Goal: Use online tool/utility: Use online tool/utility

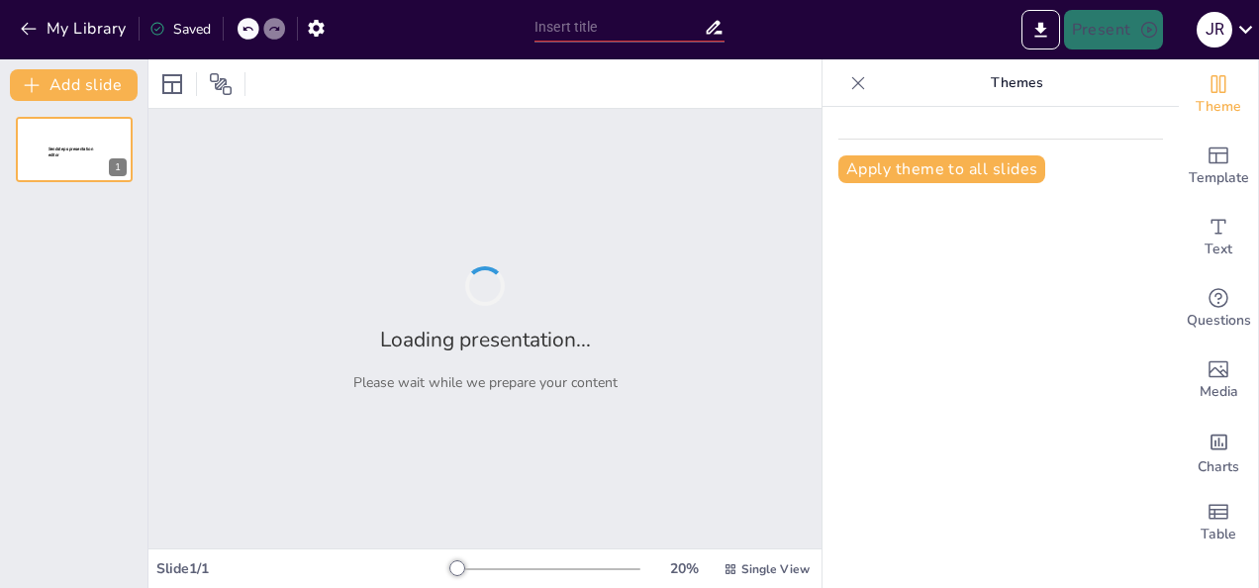
type input "El Modelo [PERSON_NAME] Pudding: Innovaciones [PERSON_NAME] en la Física Atómica"
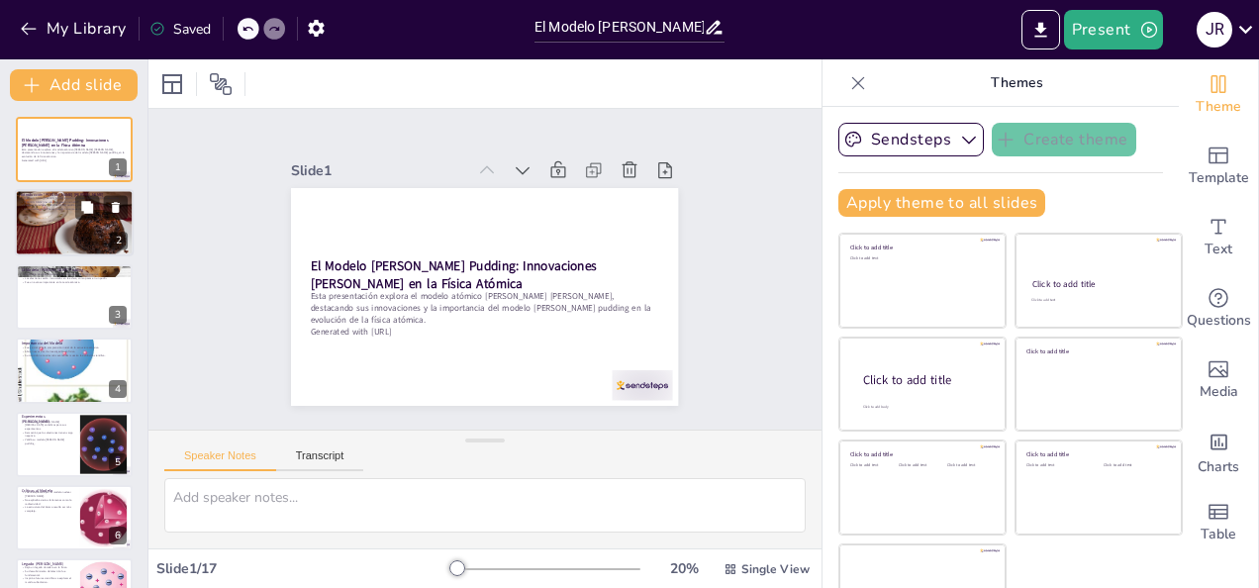
checkbox input "true"
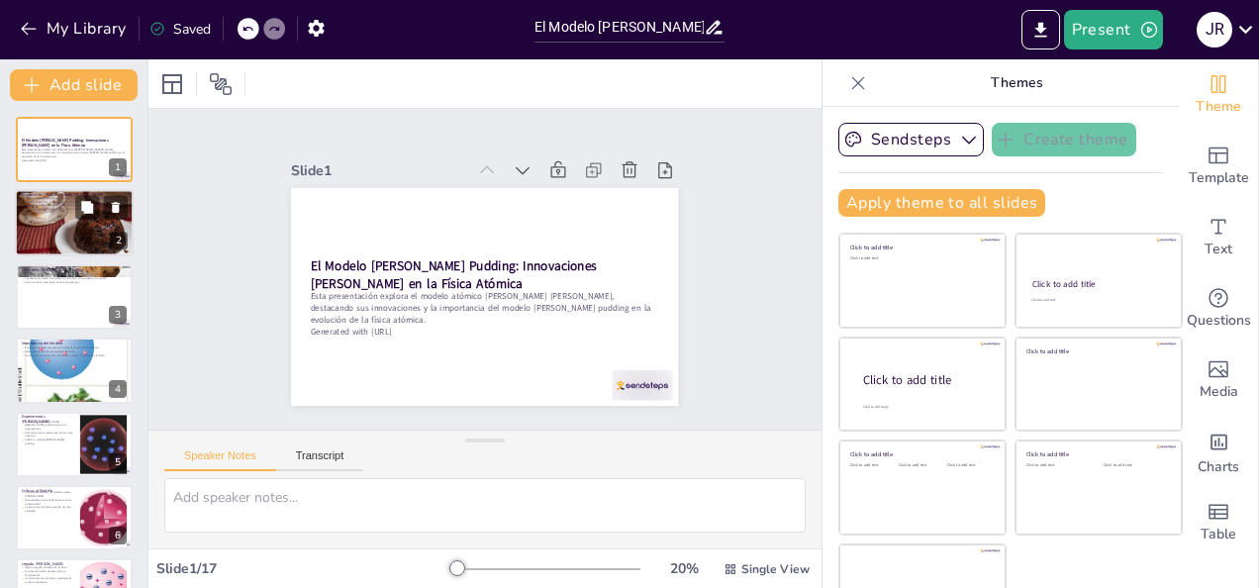
checkbox input "true"
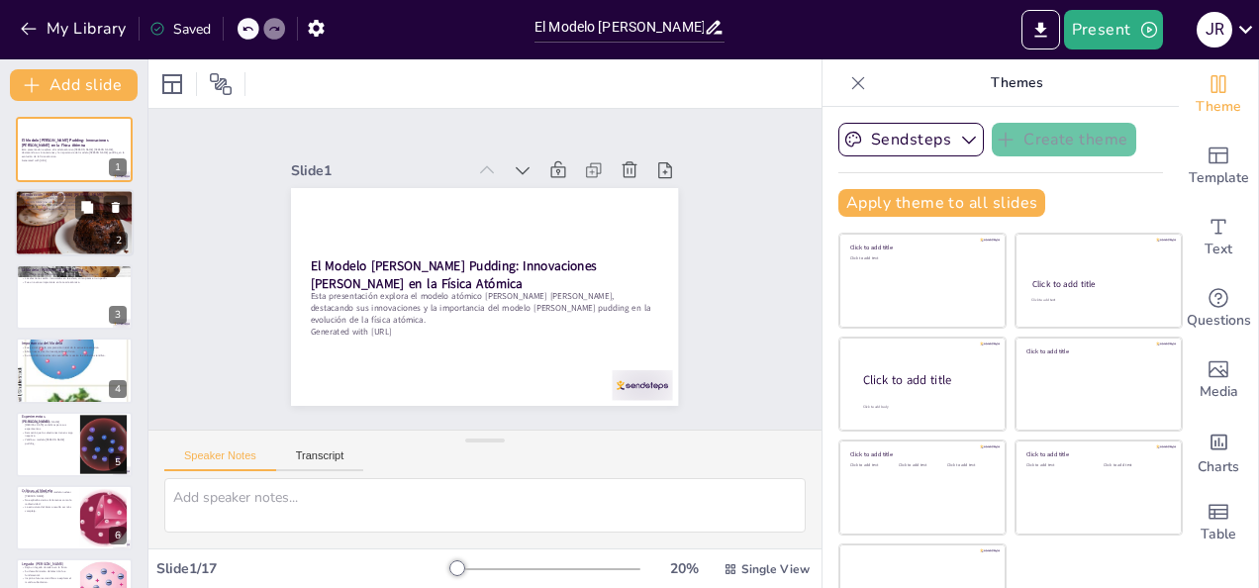
checkbox input "true"
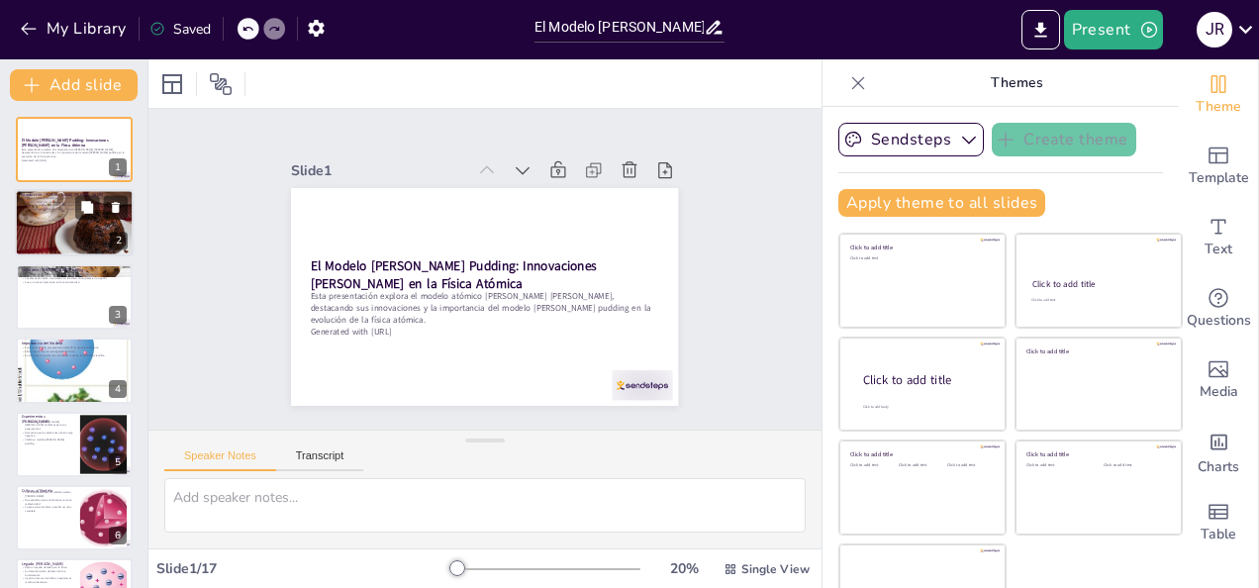
click at [45, 218] on div at bounding box center [74, 222] width 119 height 89
type textarea "[PERSON_NAME], originario de [GEOGRAPHIC_DATA], es una figura clave en la histo…"
checkbox input "true"
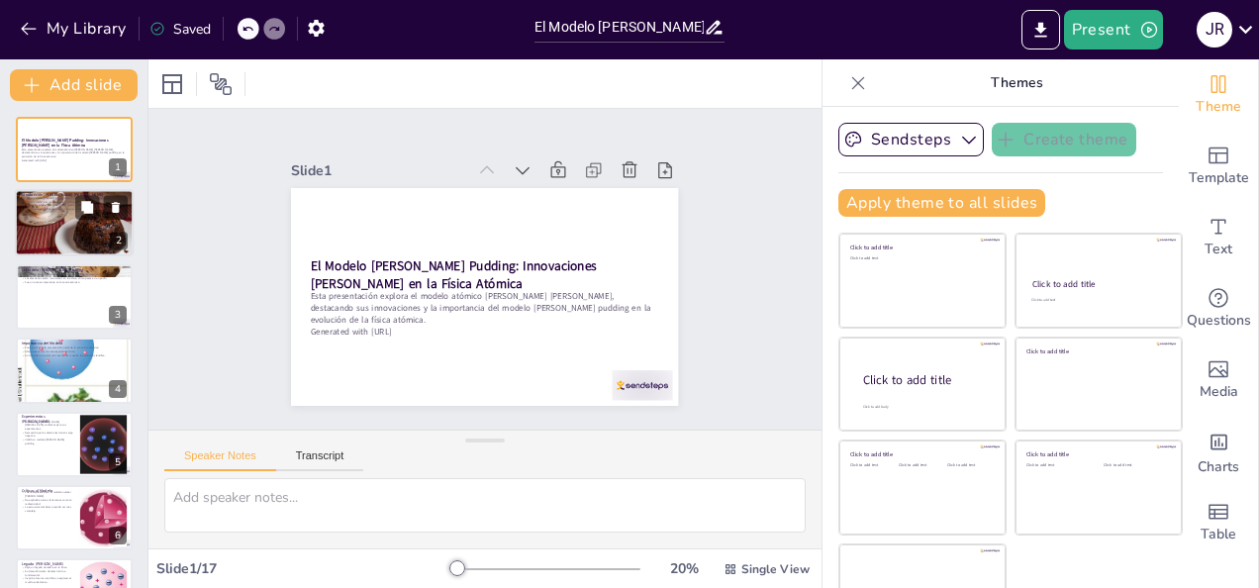
checkbox input "true"
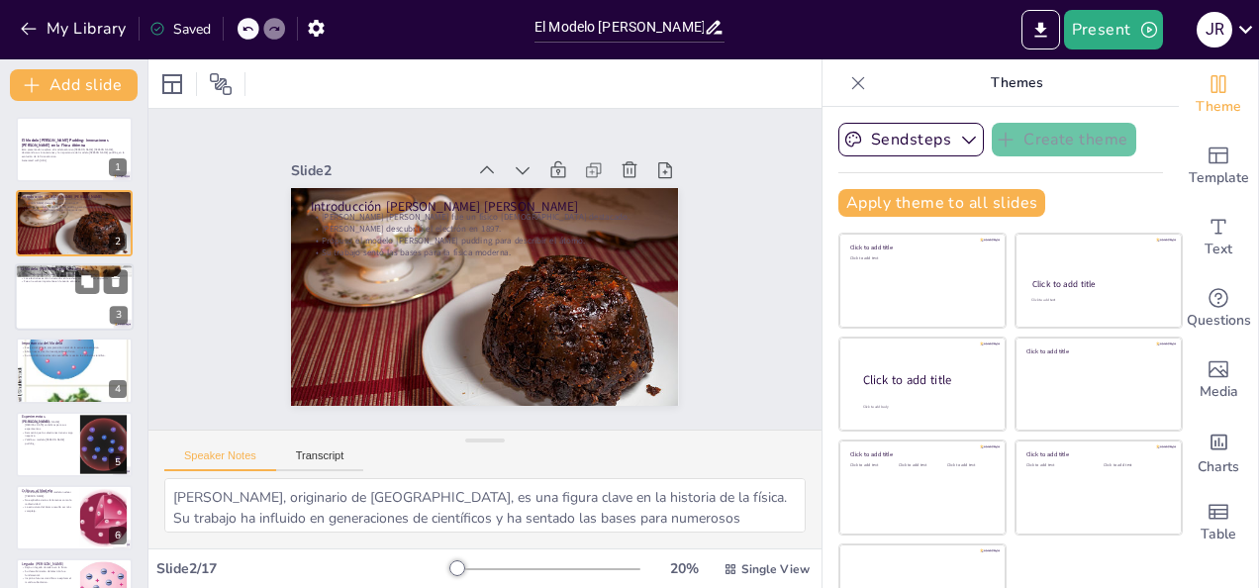
checkbox input "true"
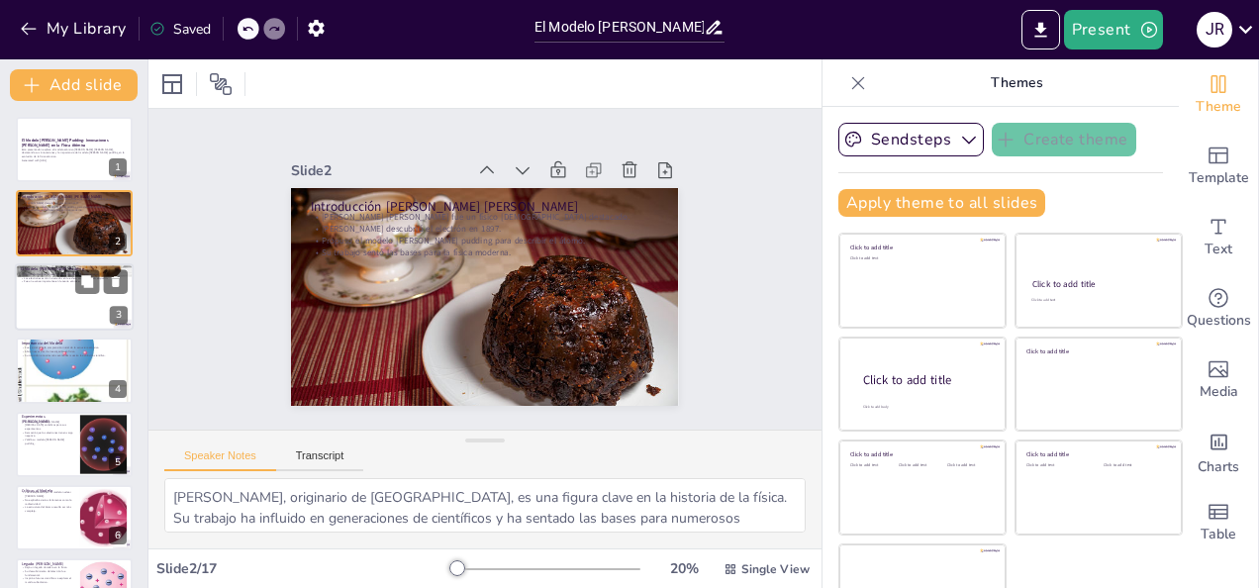
checkbox input "true"
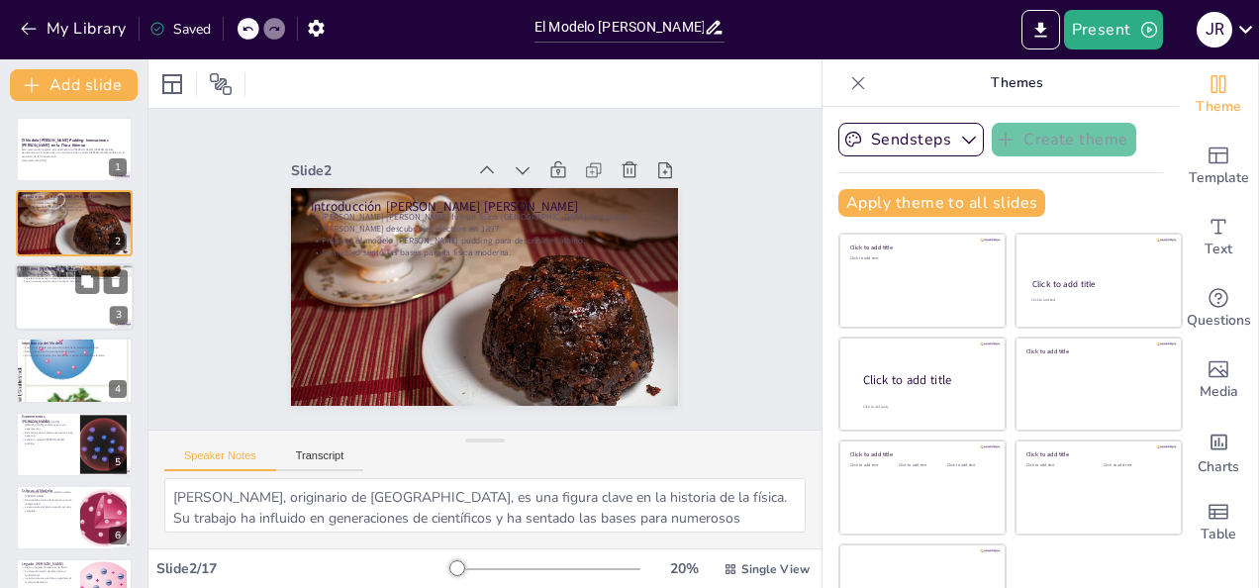
checkbox input "true"
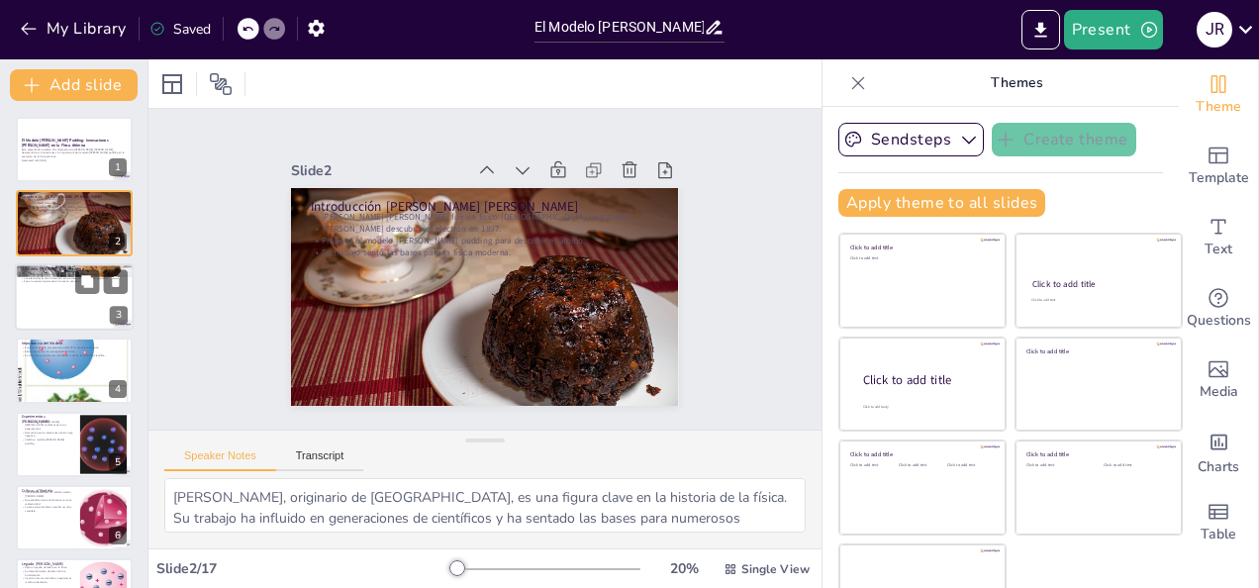
checkbox input "true"
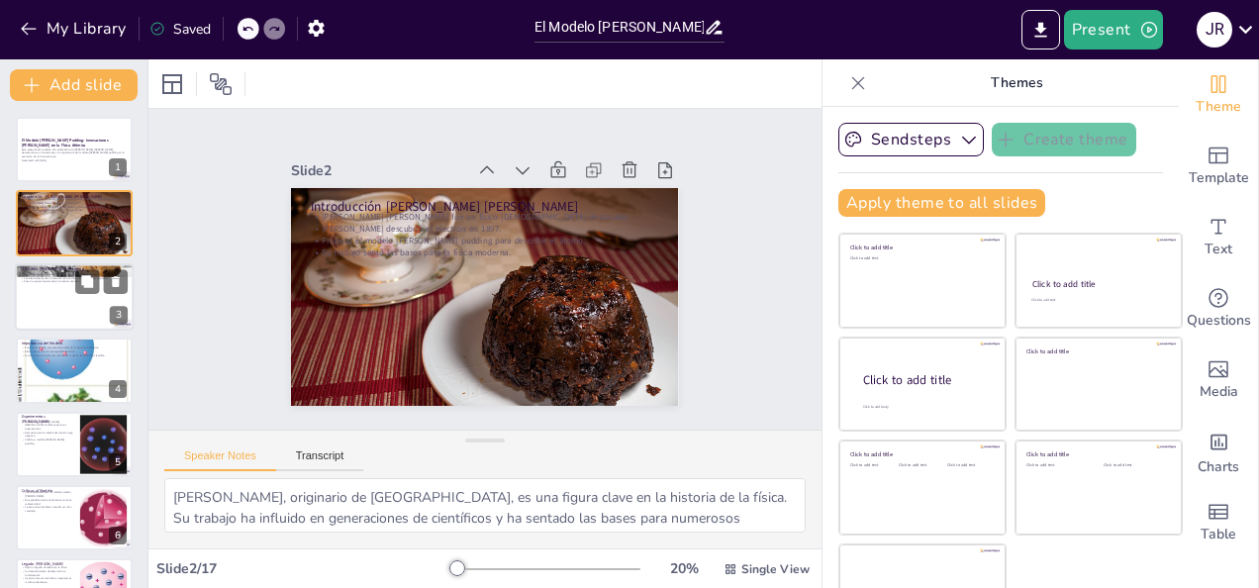
click at [48, 276] on p "Los electrones están incrustados en la esfera, como pasas en un pudín." at bounding box center [74, 278] width 107 height 4
type textarea "La representación del átomo como una esfera de carga positiva fue una idea revo…"
checkbox input "true"
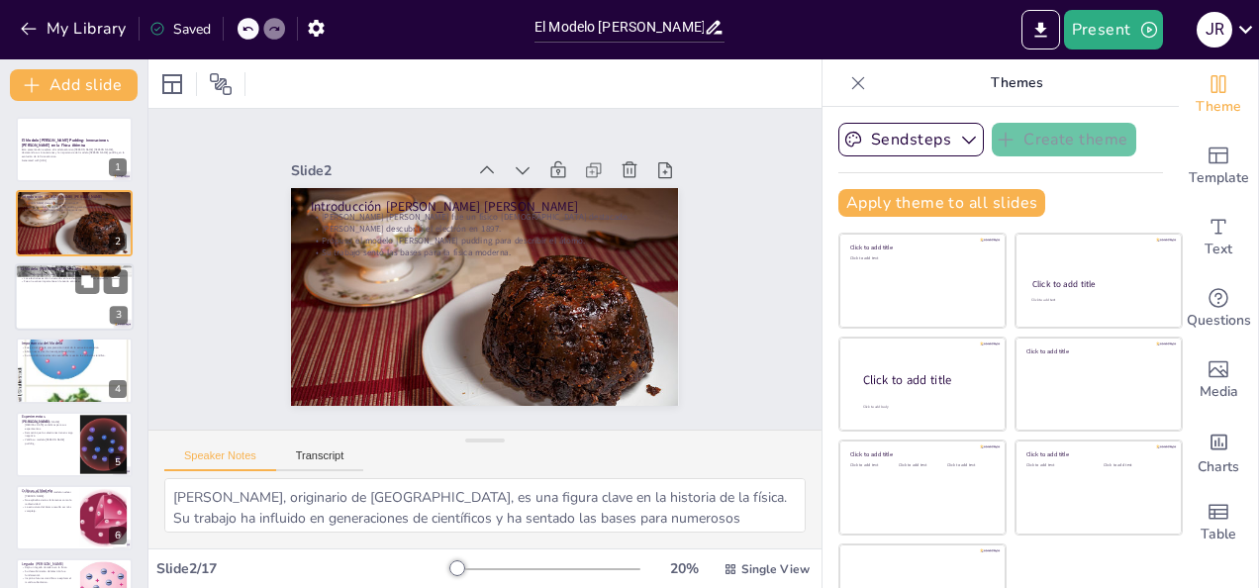
checkbox input "true"
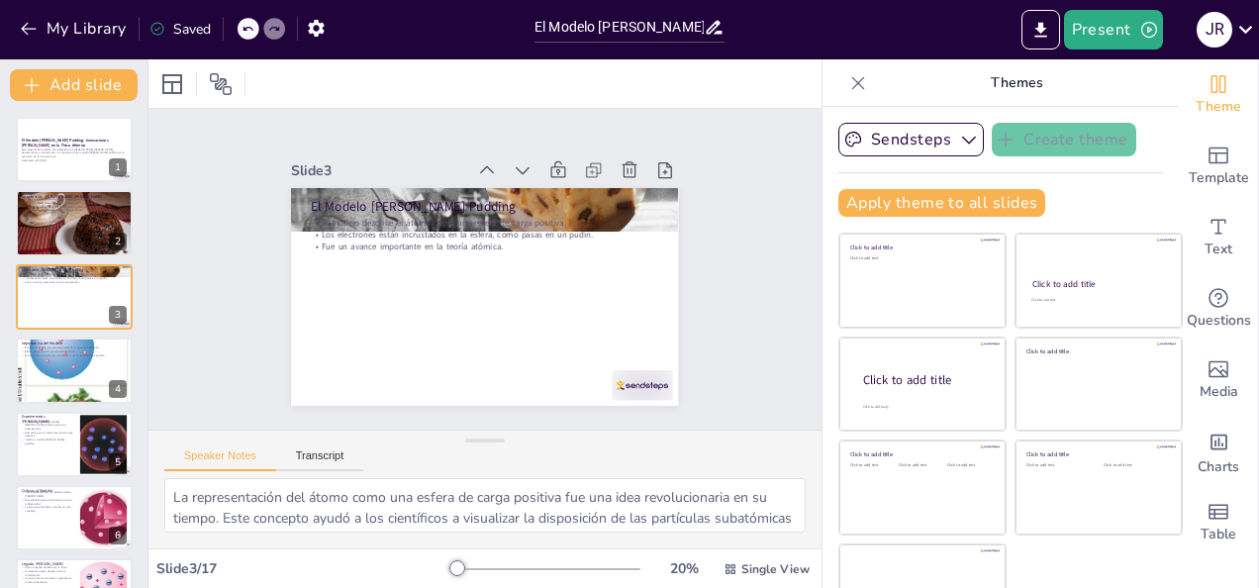
checkbox input "true"
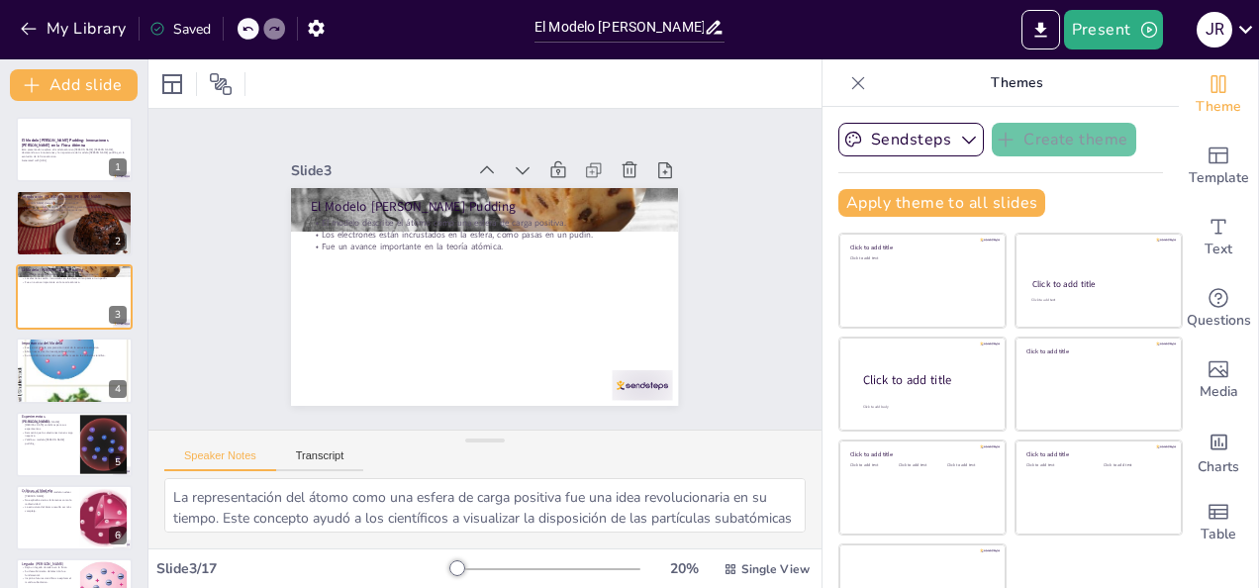
checkbox input "true"
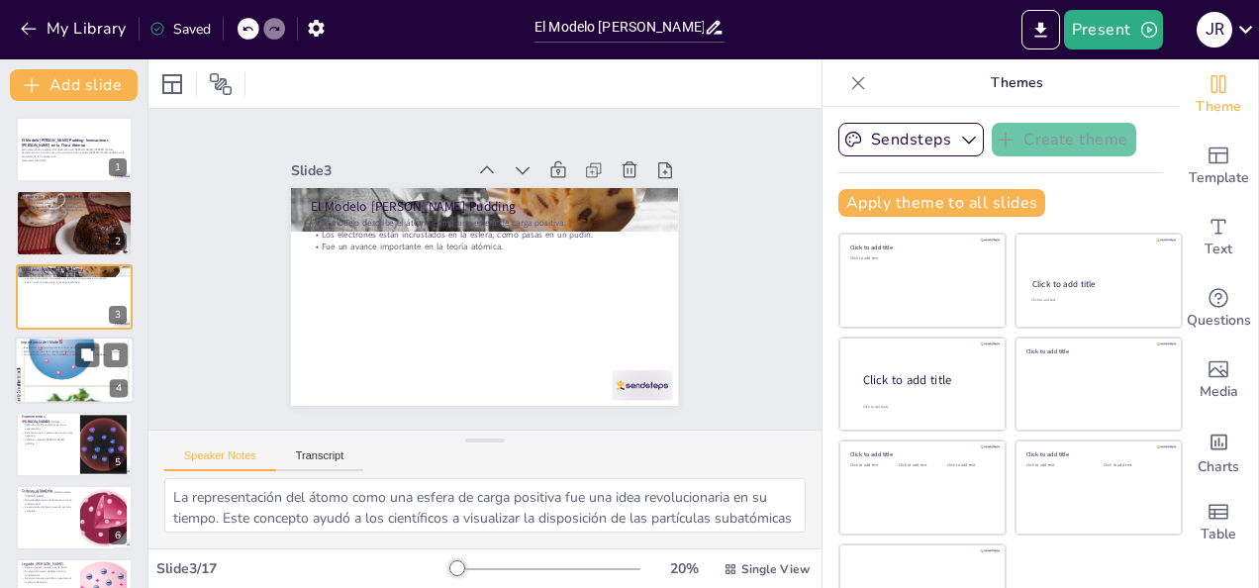
checkbox input "true"
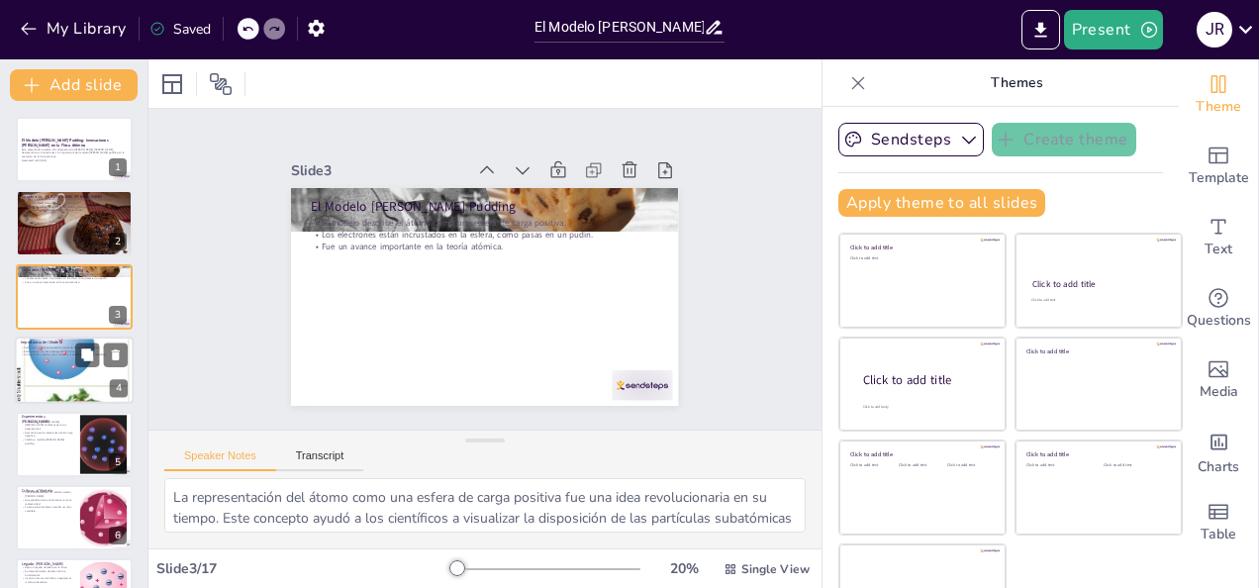
checkbox input "true"
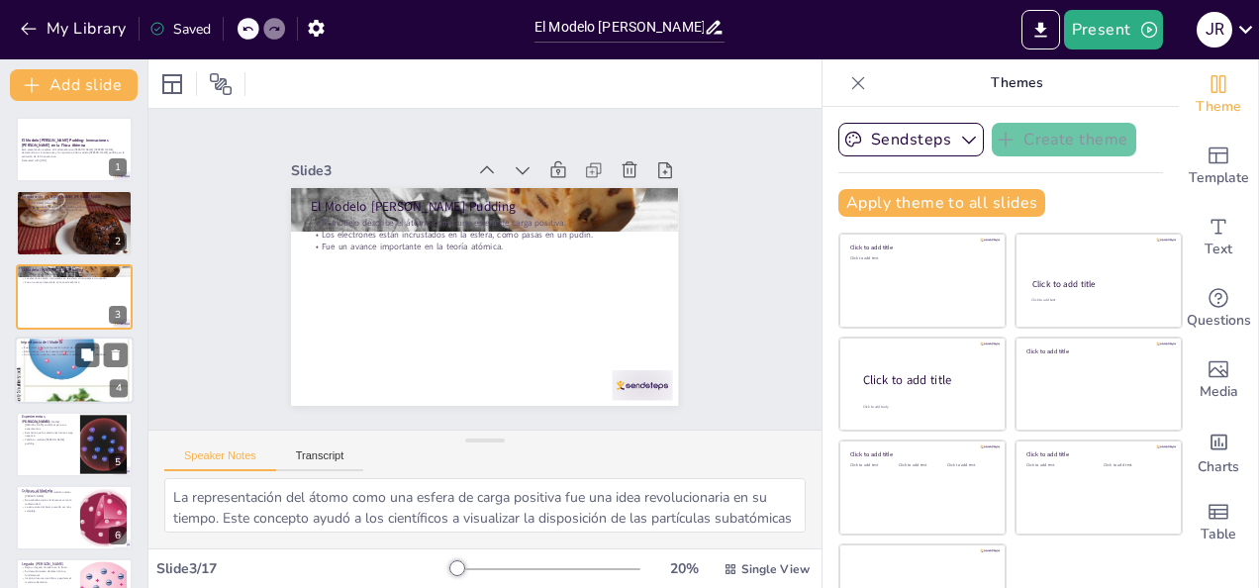
click at [46, 345] on p "Fue crucial para la comprensión inicial de la estructura atómica." at bounding box center [74, 347] width 107 height 4
type textarea "La importancia del modelo [PERSON_NAME] pudding radica en su capacidad para pro…"
checkbox input "true"
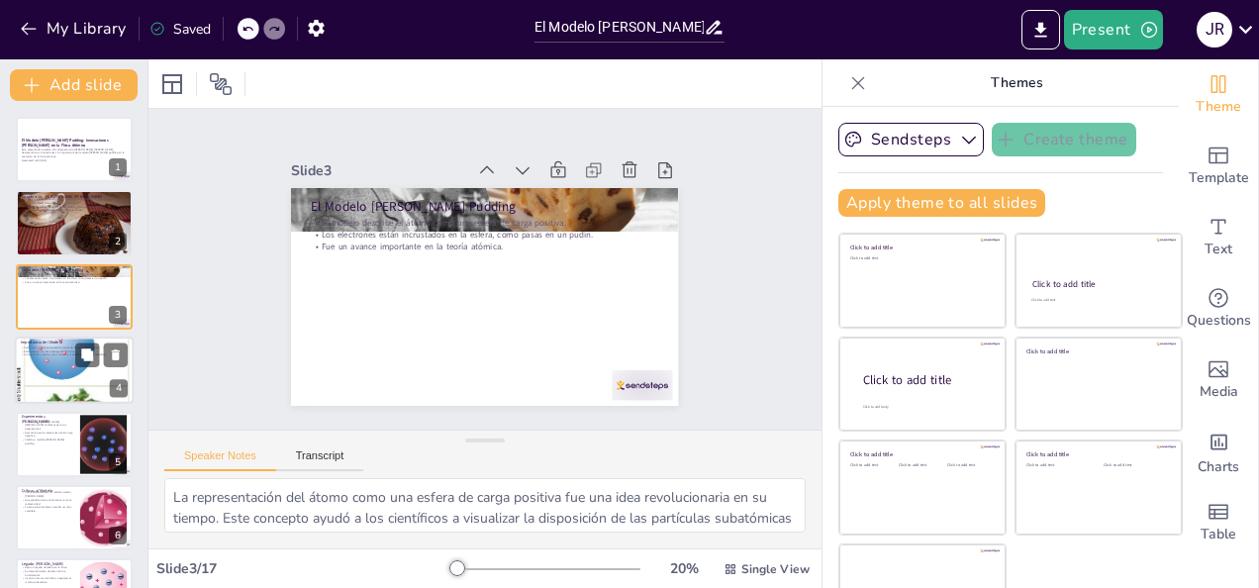
checkbox input "true"
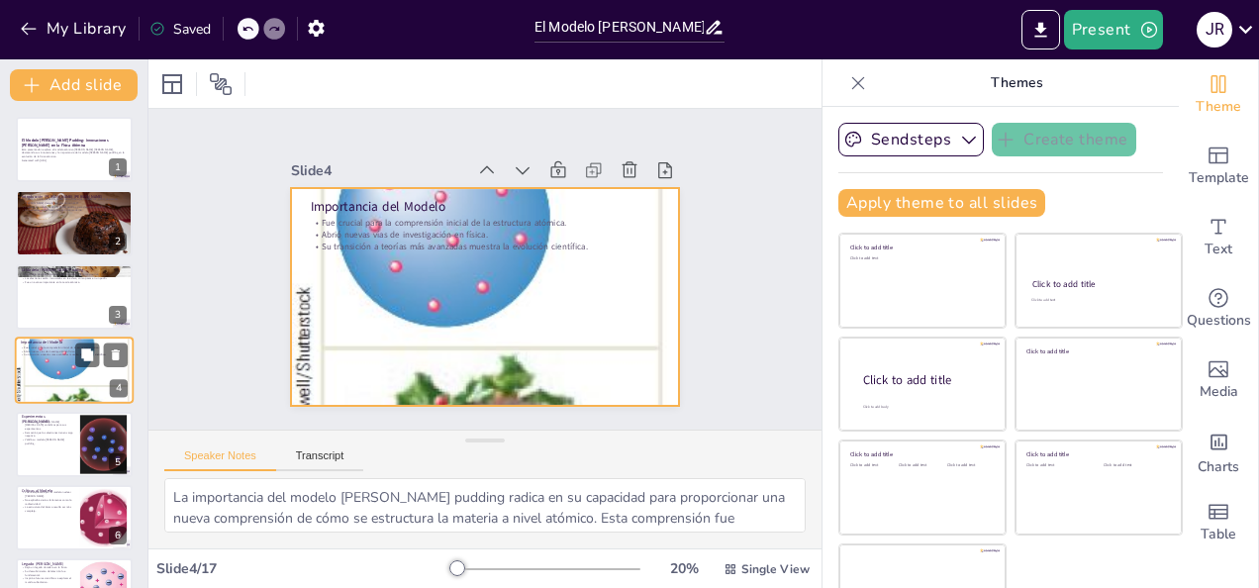
scroll to position [26, 0]
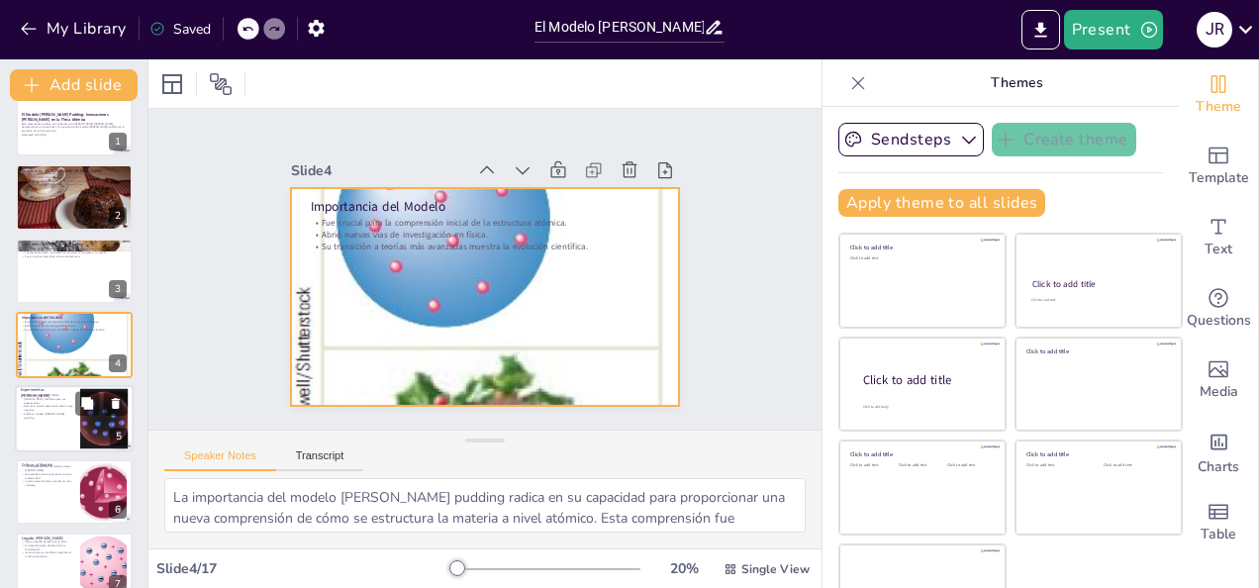
checkbox input "true"
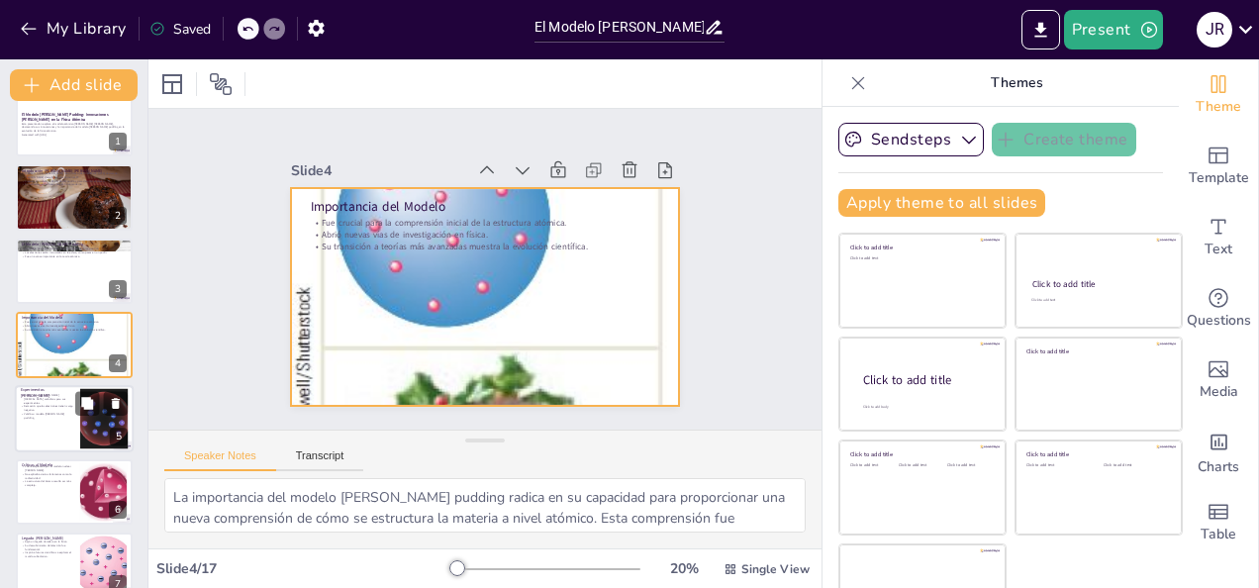
checkbox input "true"
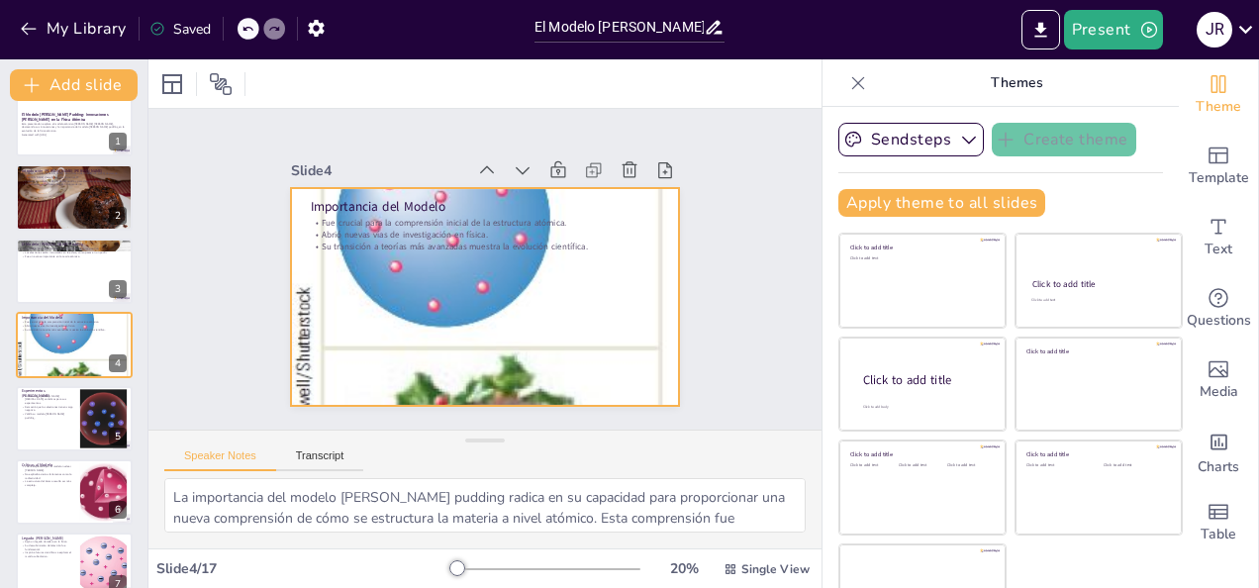
checkbox input "true"
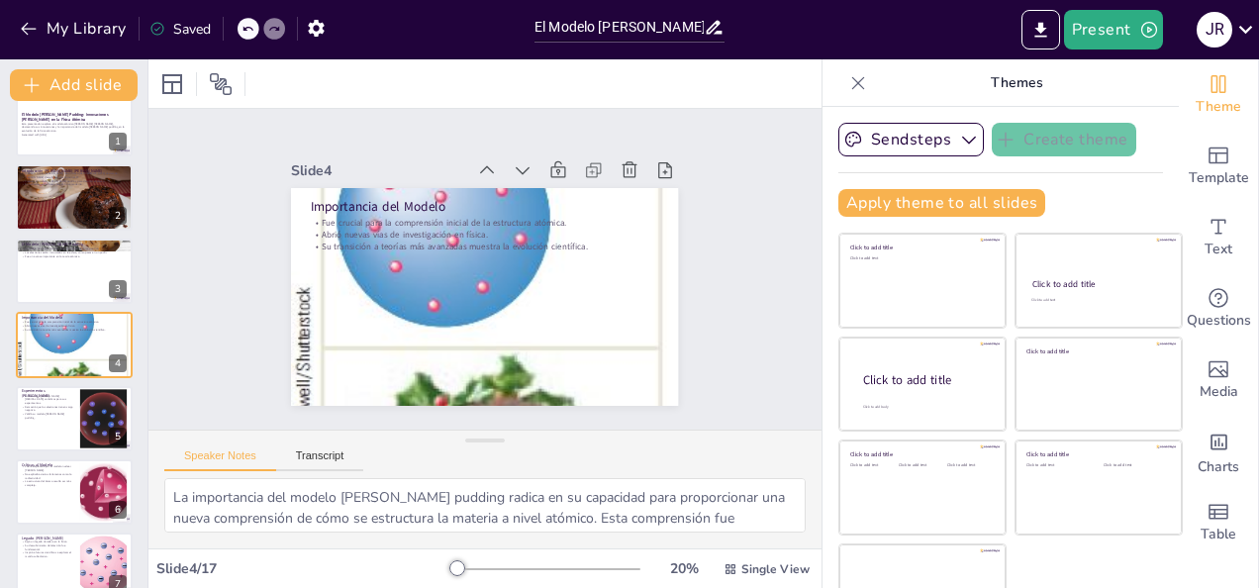
checkbox input "true"
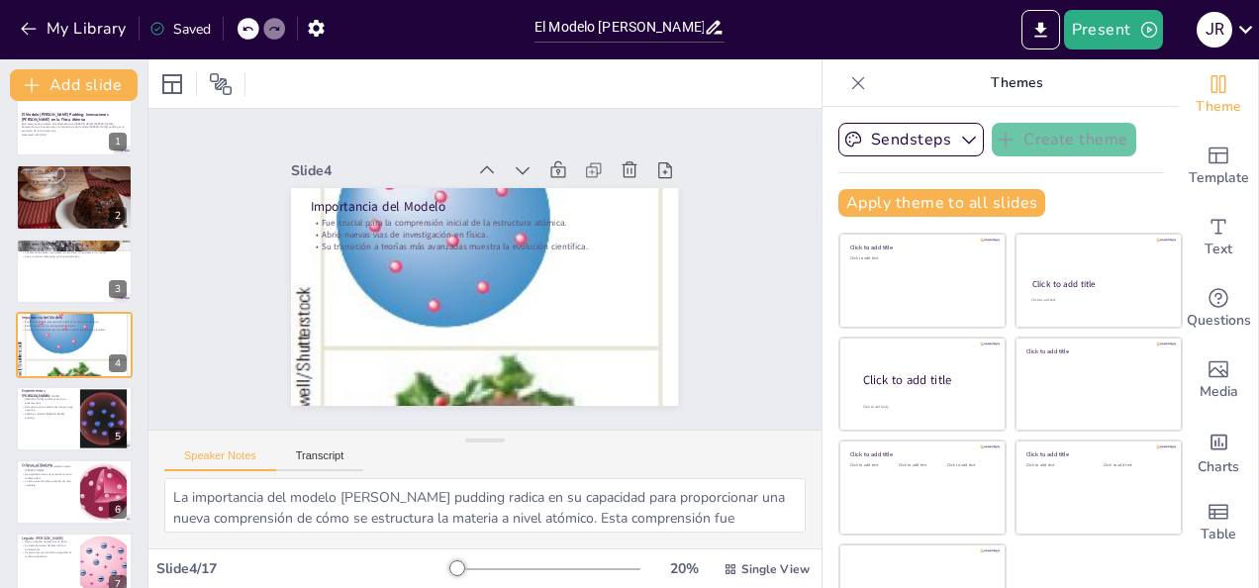
checkbox input "true"
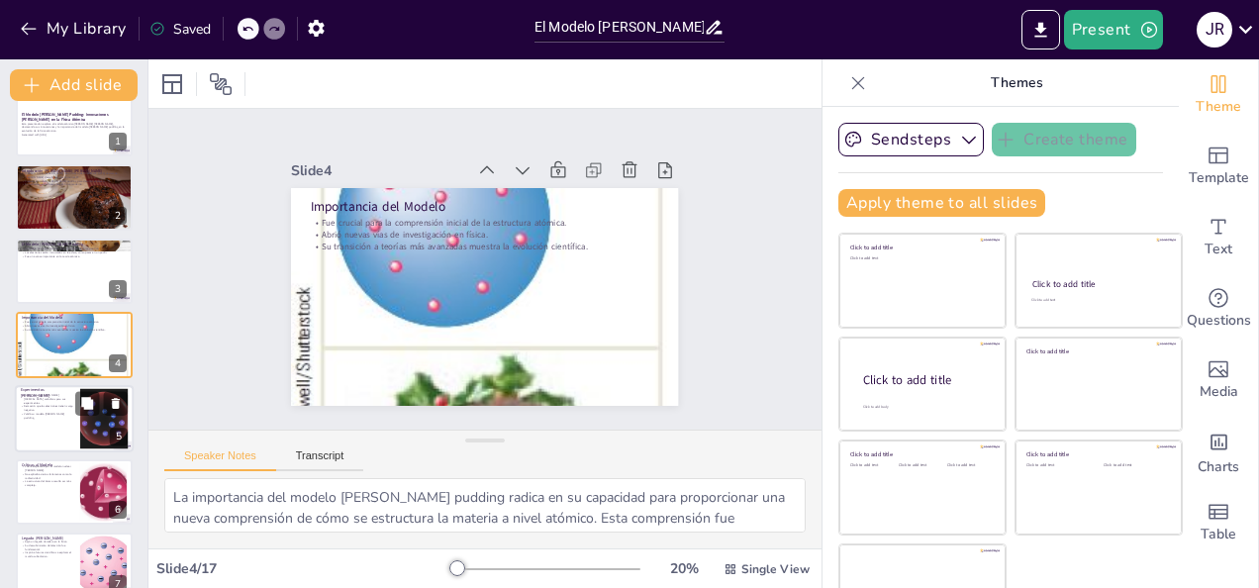
checkbox input "true"
click at [64, 429] on div at bounding box center [74, 418] width 119 height 67
type textarea "El uso de tubos [PERSON_NAME][MEDICAL_DATA] catódicos fue fundamental para el d…"
checkbox input "true"
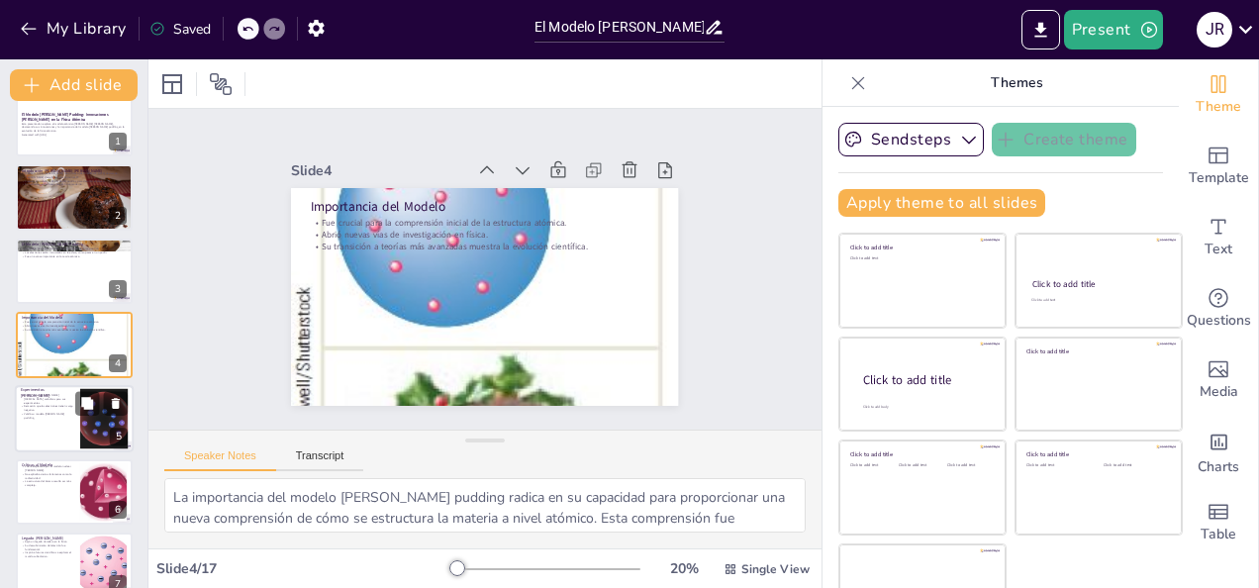
checkbox input "true"
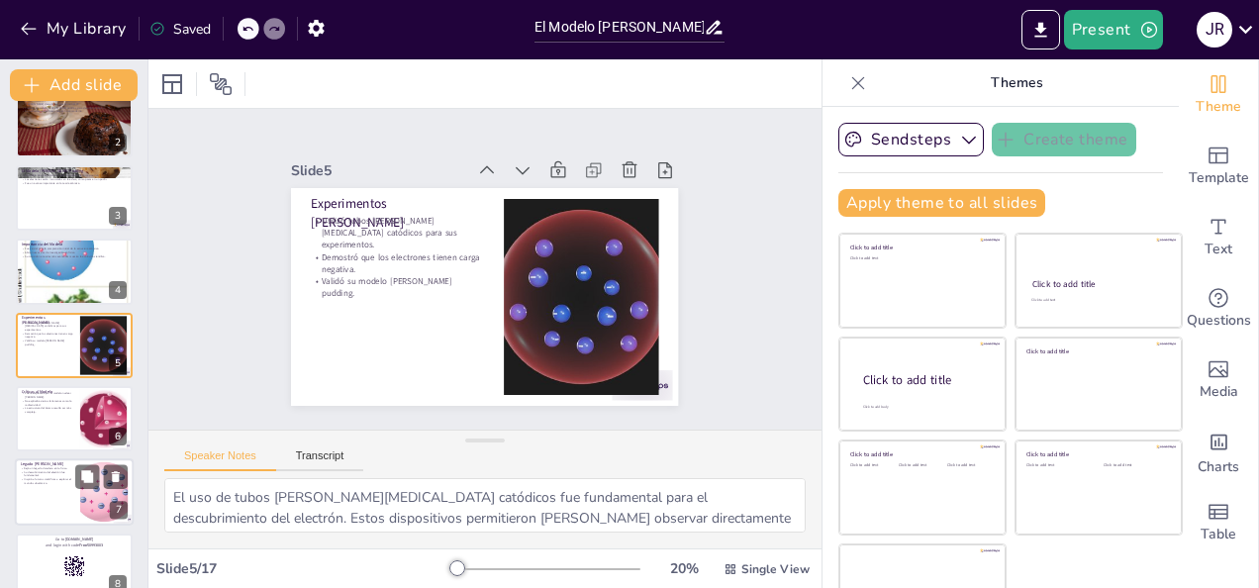
checkbox input "true"
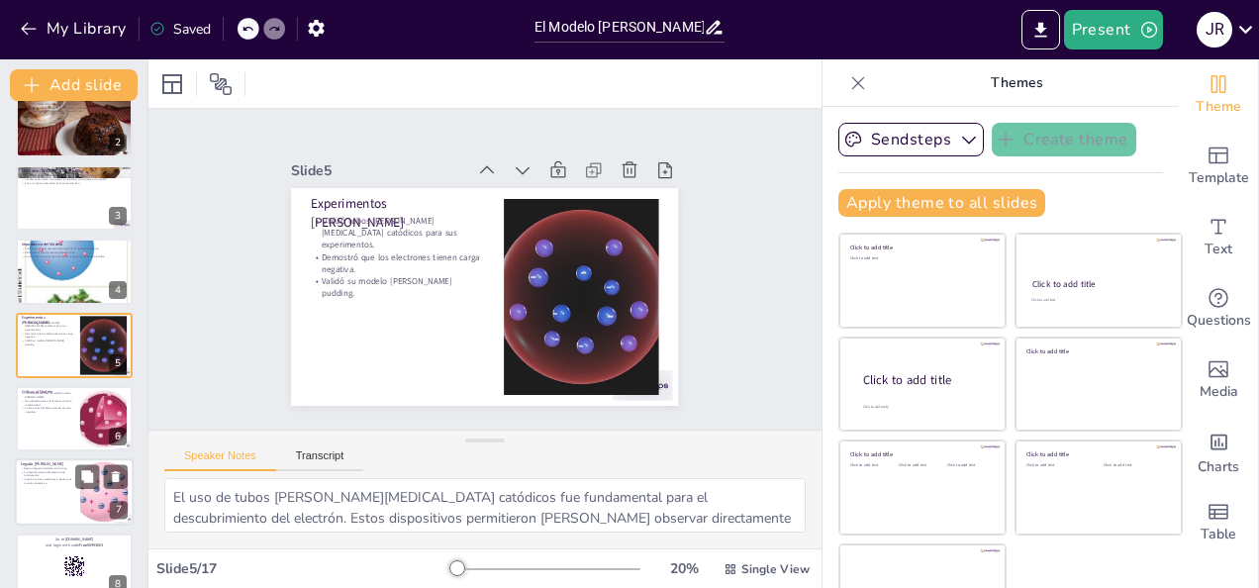
checkbox input "true"
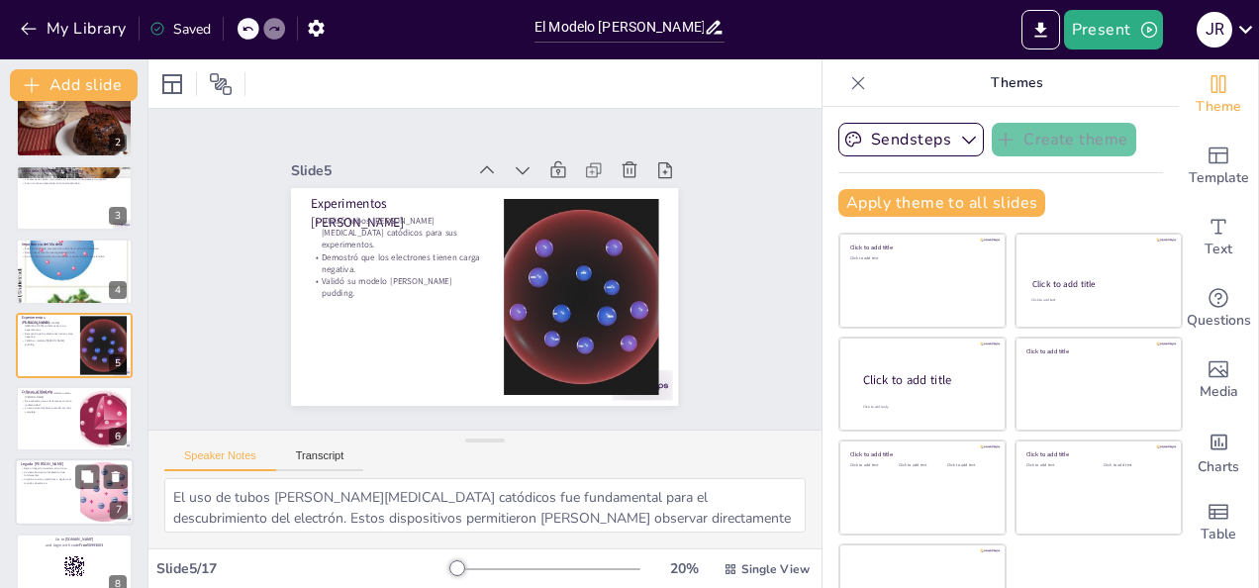
checkbox input "true"
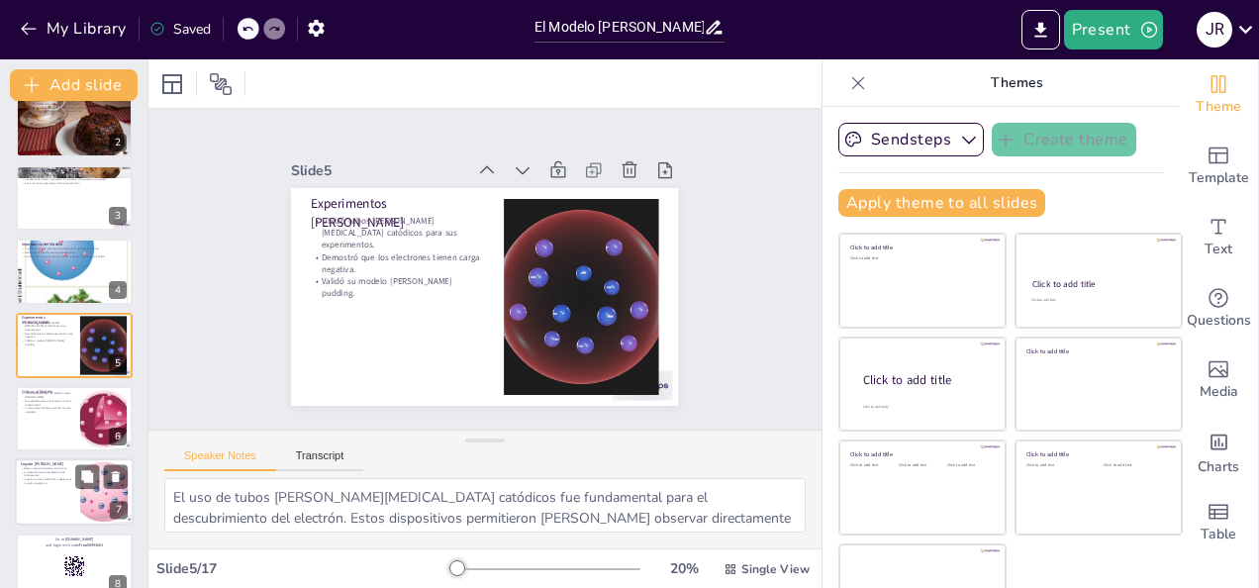
click at [69, 481] on p "Inspiró a futuros científicos a explorar el mundo subatómico." at bounding box center [47, 481] width 53 height 7
type textarea "El legado [PERSON_NAME] es significativo, ya que sus descubrimientos y teorías …"
checkbox input "true"
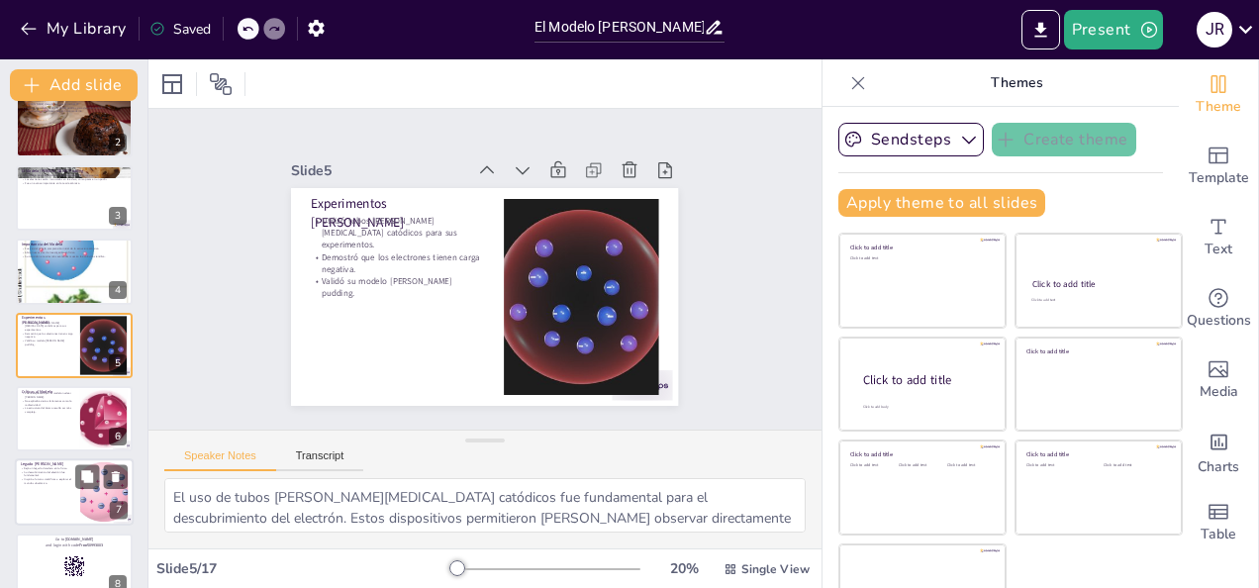
checkbox input "true"
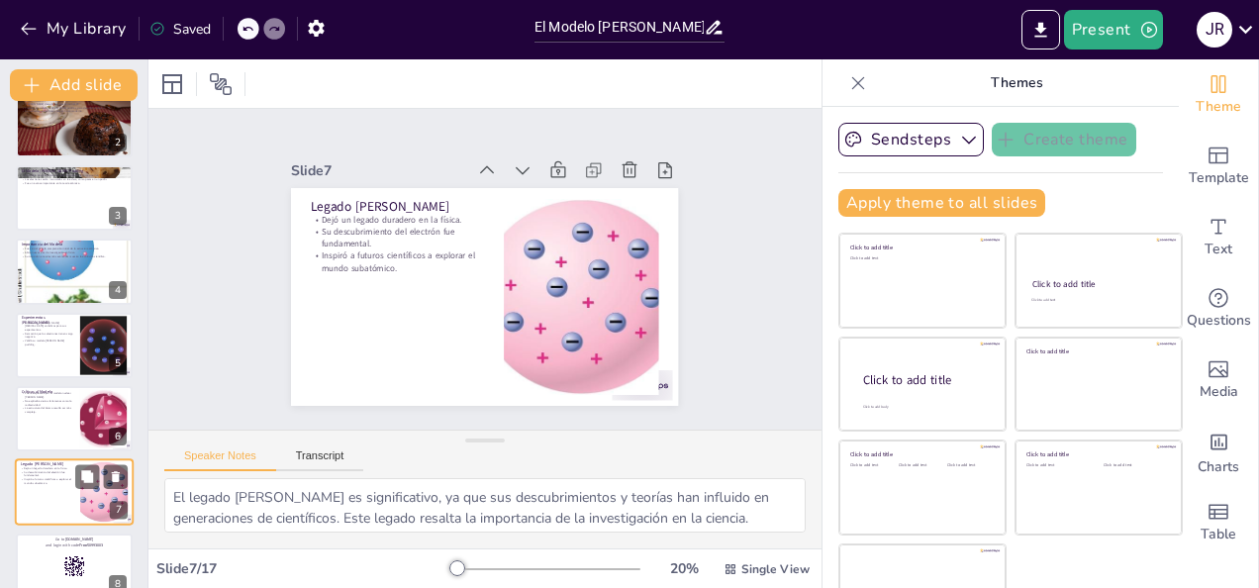
scroll to position [246, 0]
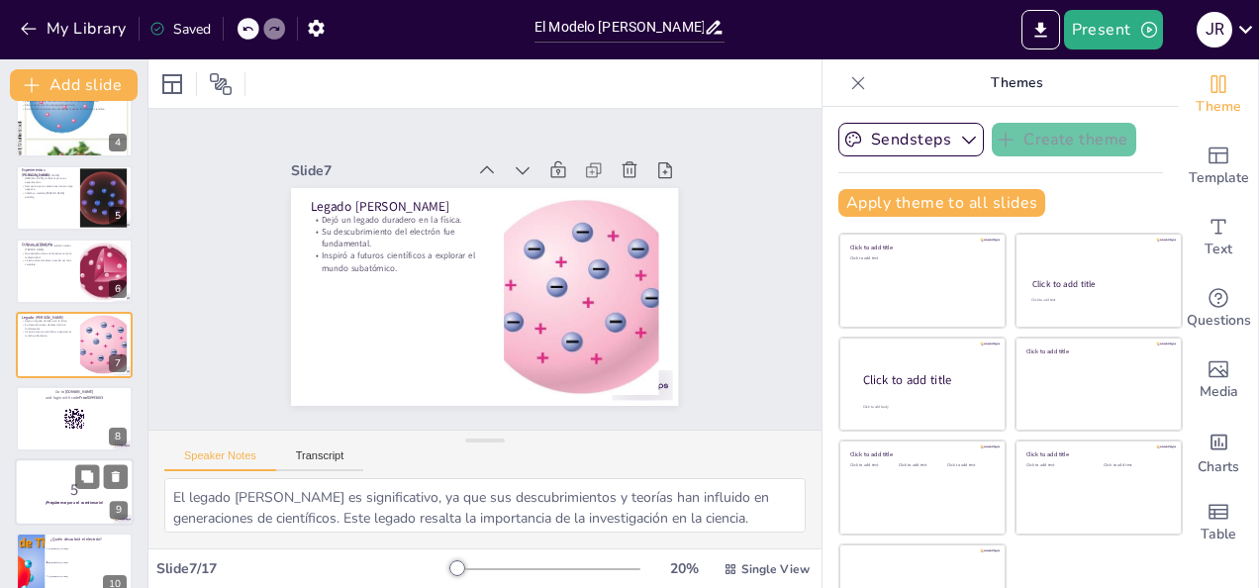
checkbox input "true"
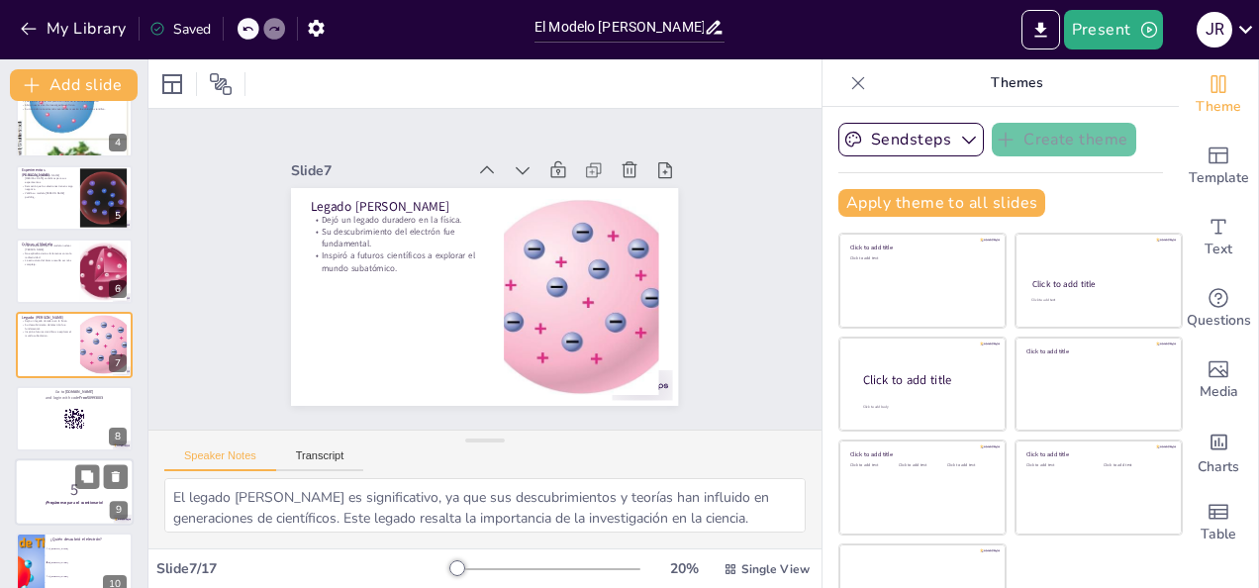
checkbox input "true"
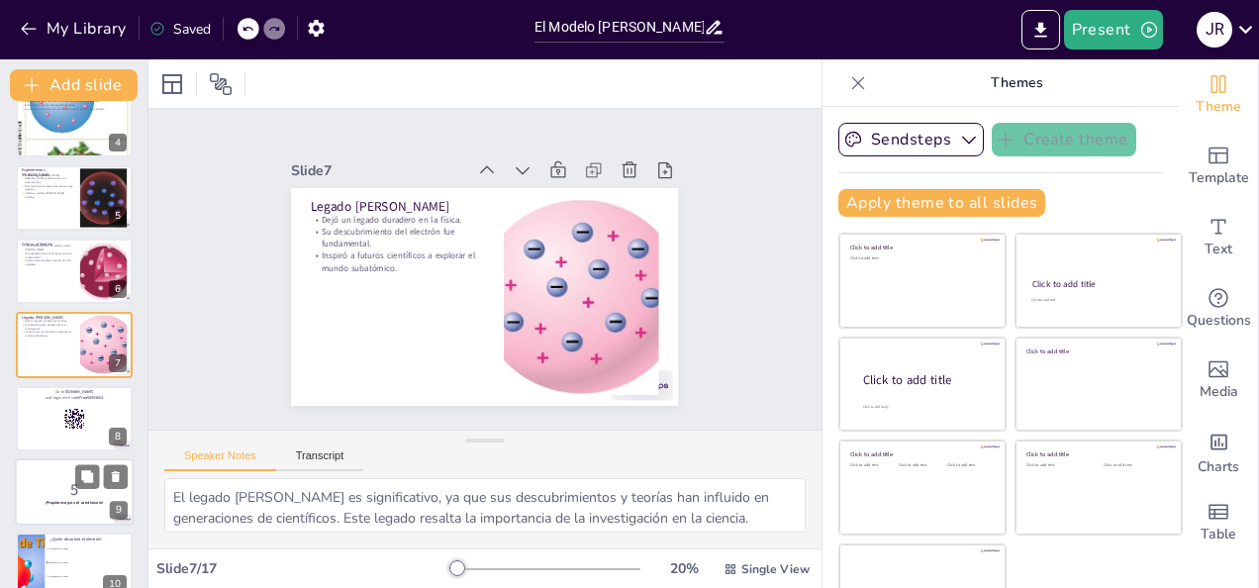
click at [63, 514] on div at bounding box center [74, 491] width 119 height 67
checkbox input "true"
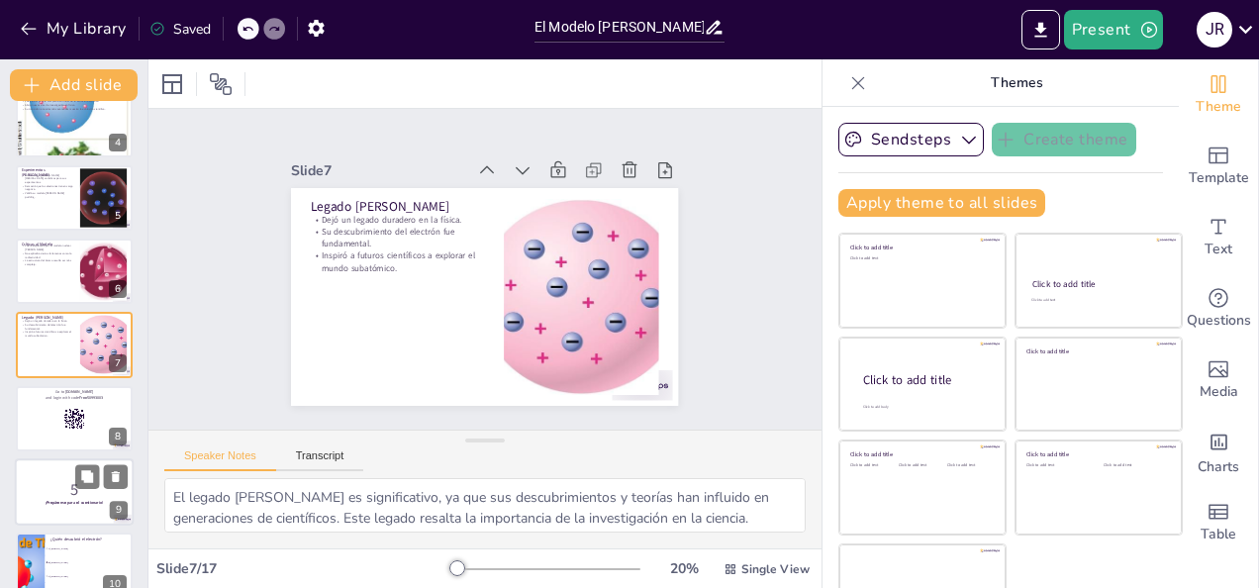
checkbox input "true"
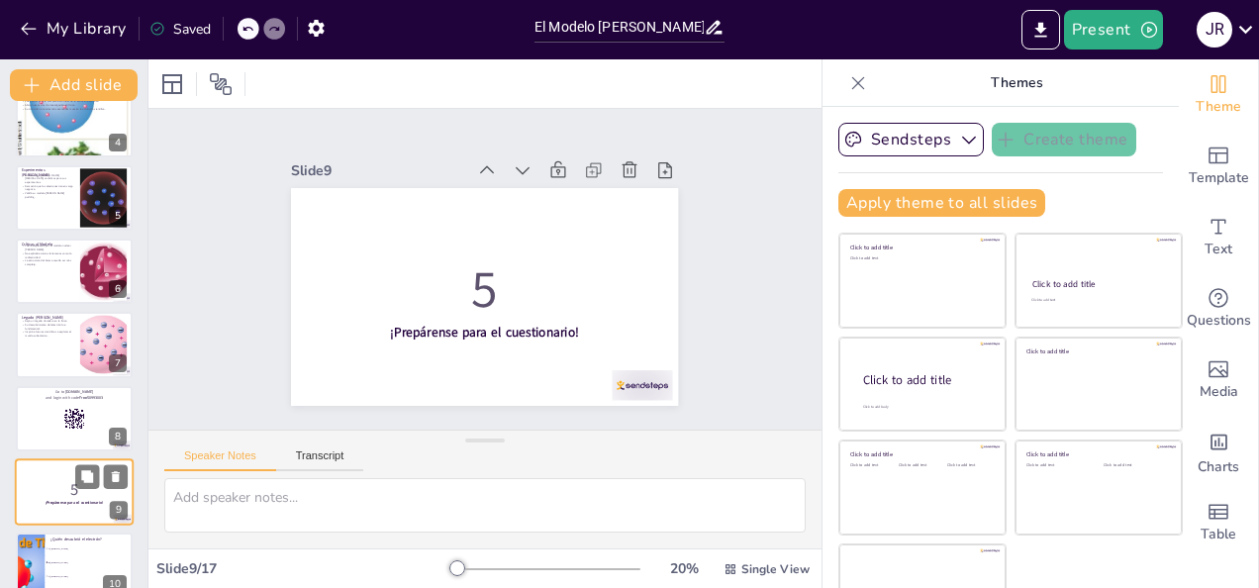
checkbox input "true"
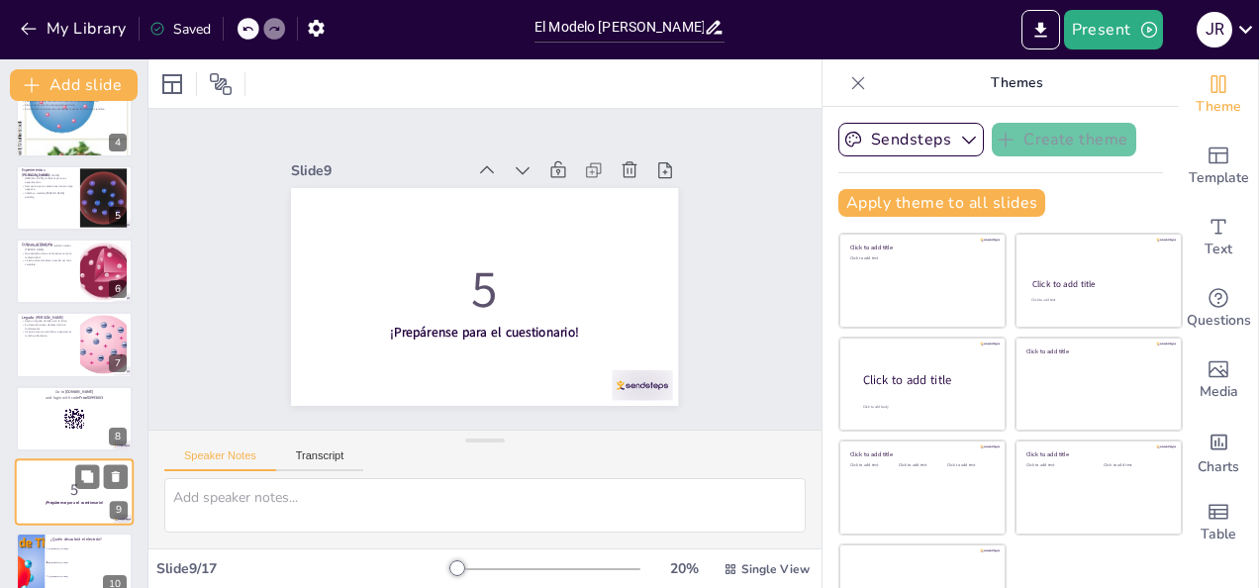
scroll to position [394, 0]
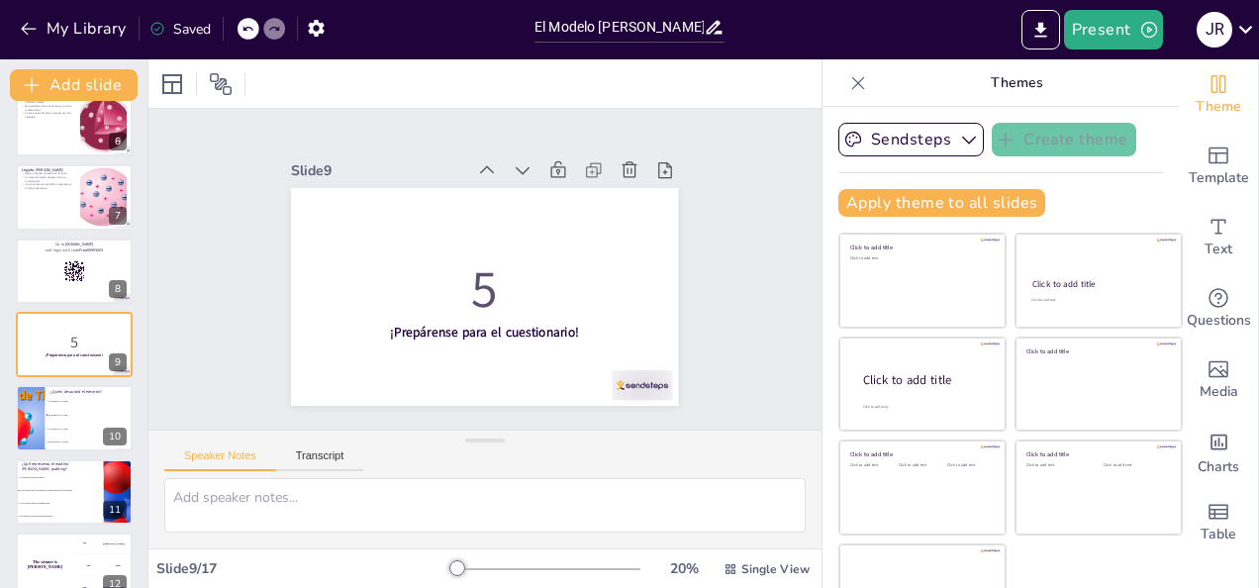
checkbox input "true"
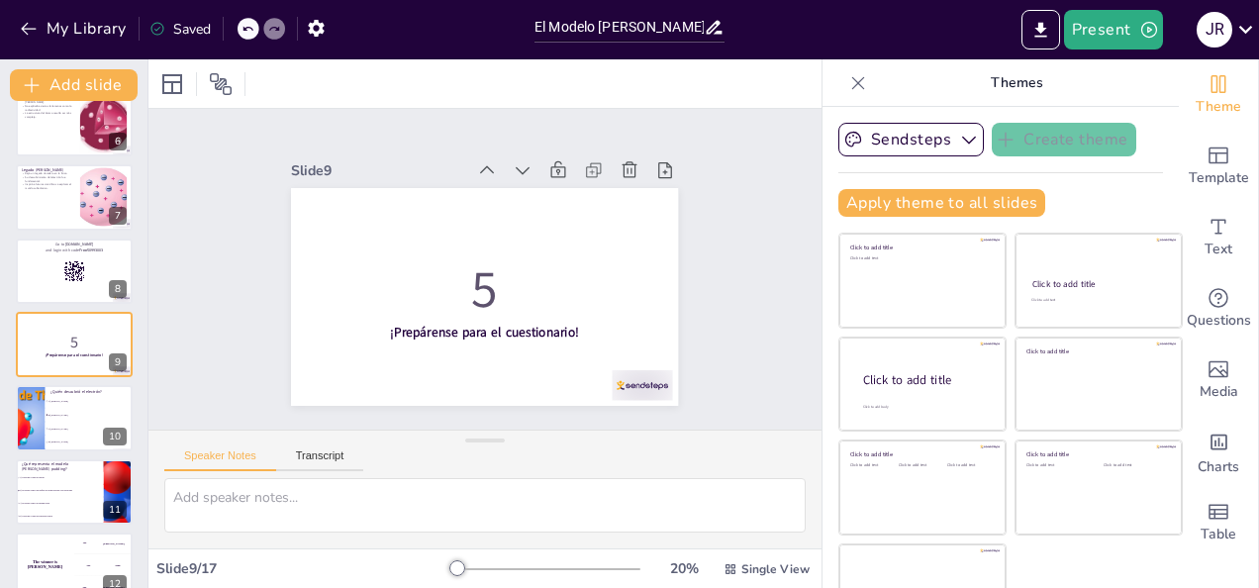
checkbox input "true"
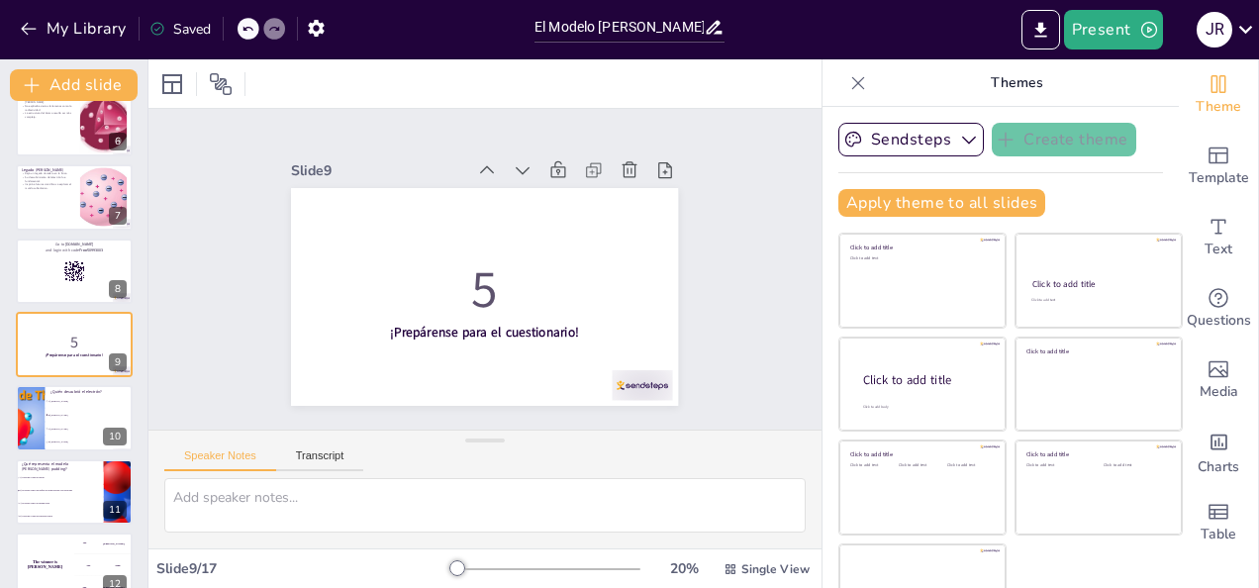
checkbox input "true"
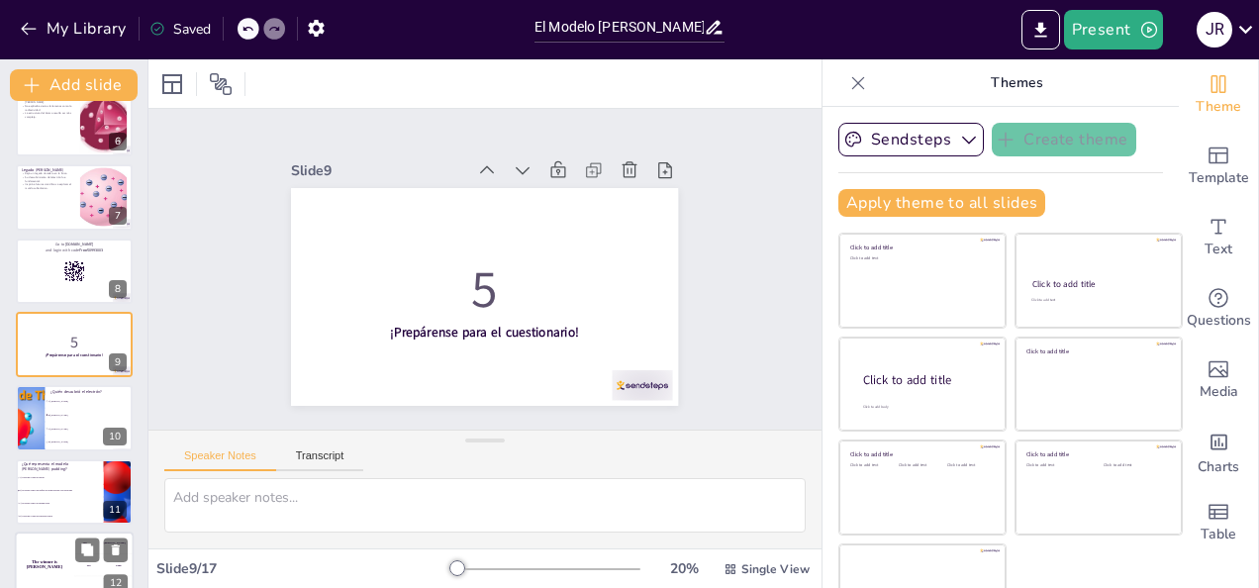
checkbox input "true"
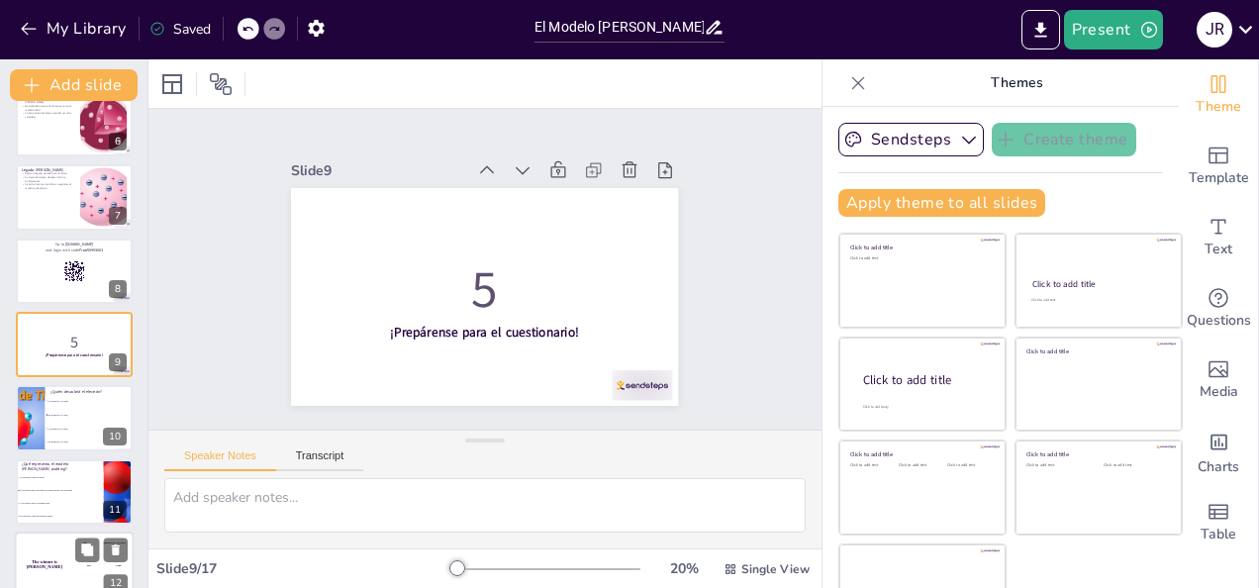
checkbox input "true"
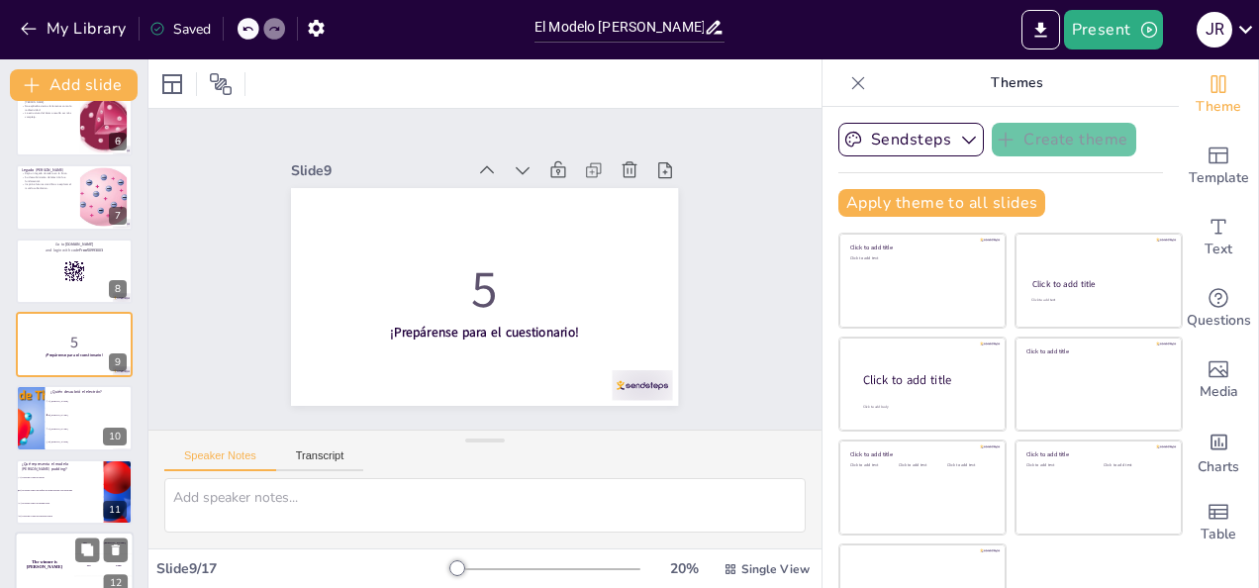
checkbox input "true"
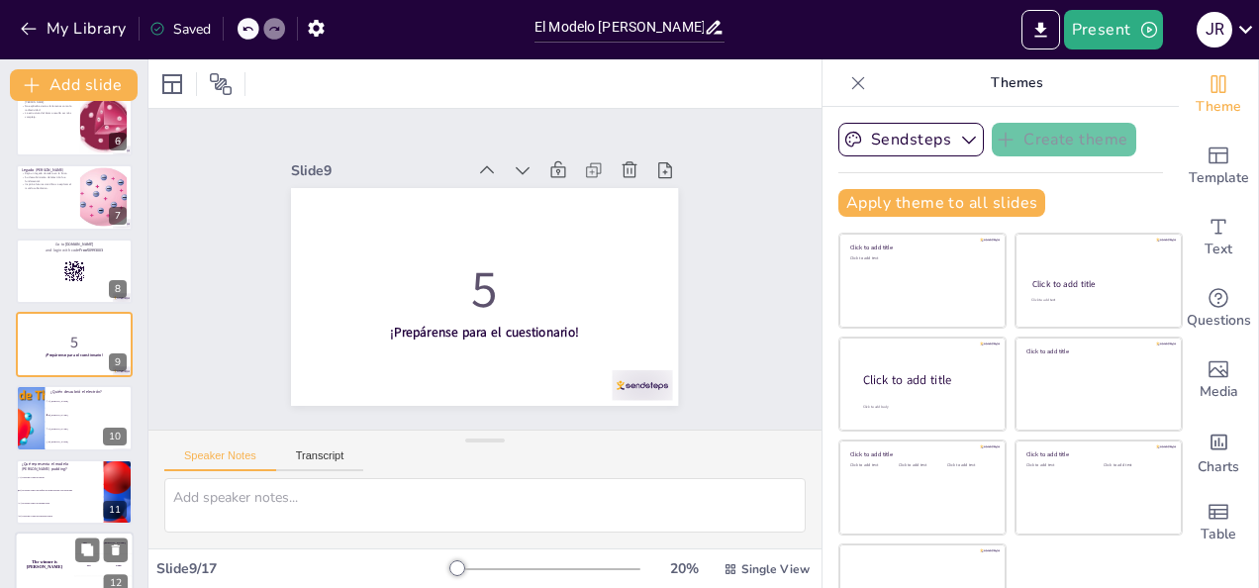
checkbox input "true"
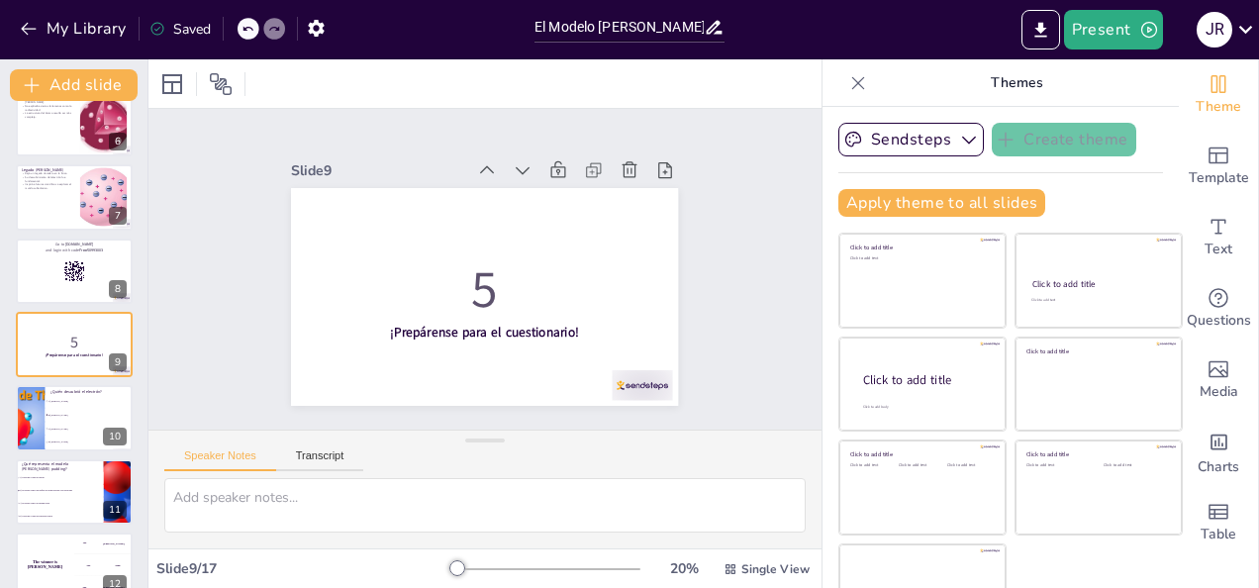
checkbox input "true"
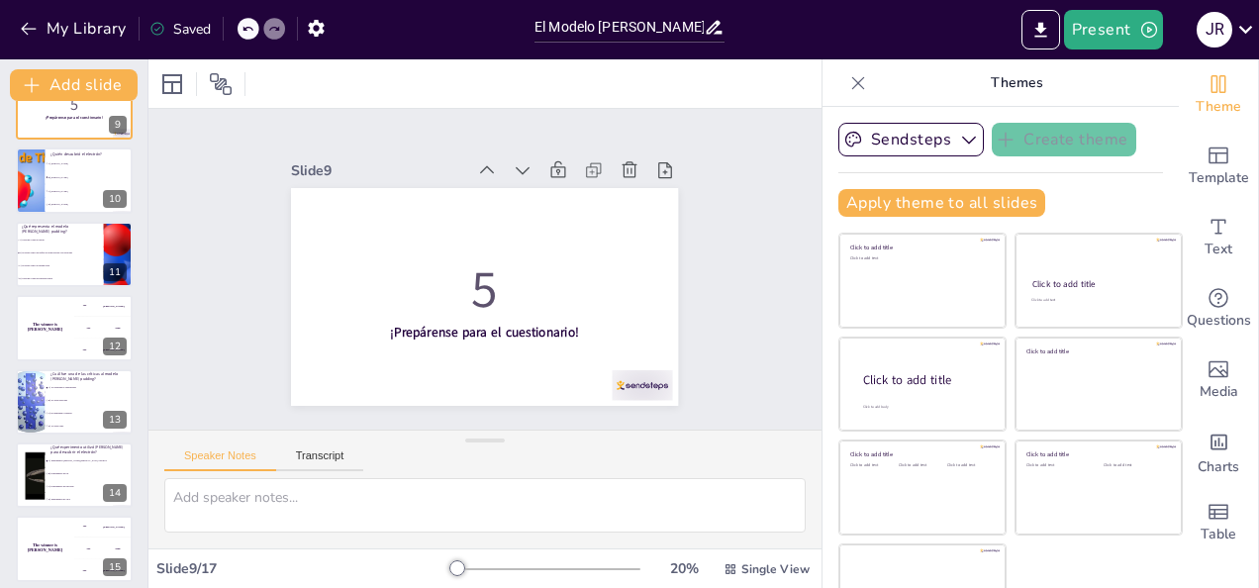
scroll to position [671, 0]
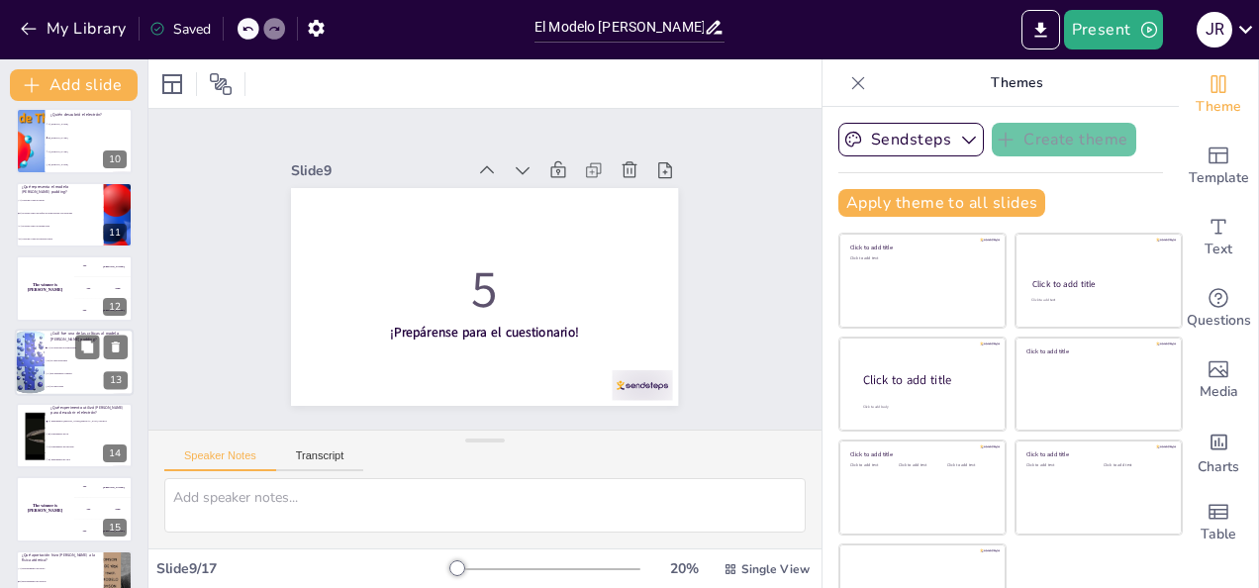
checkbox input "true"
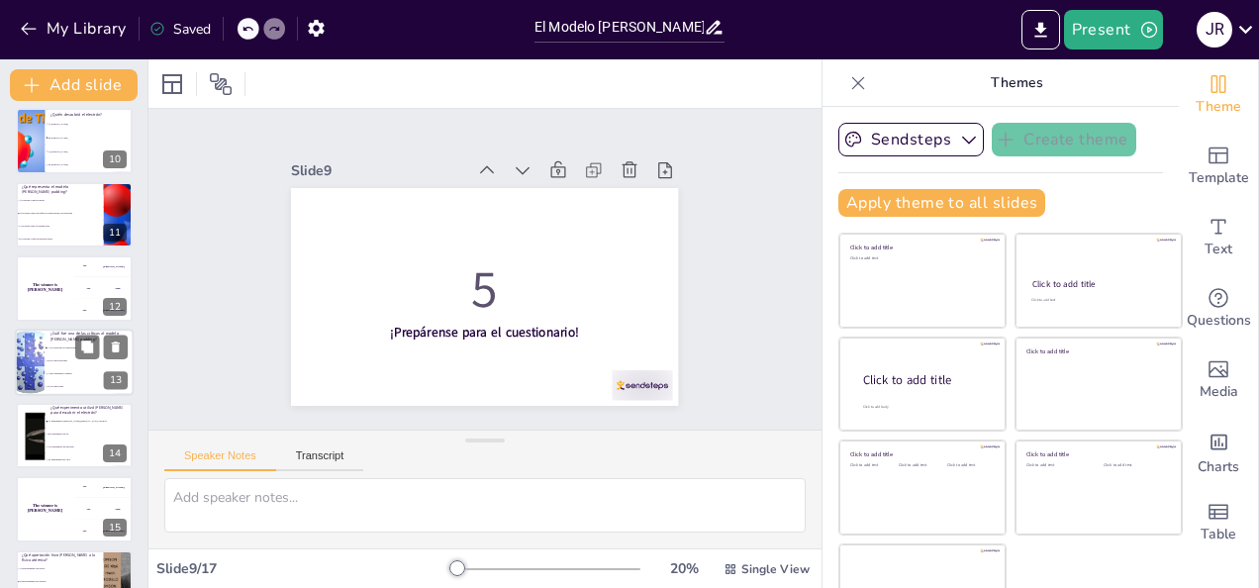
checkbox input "true"
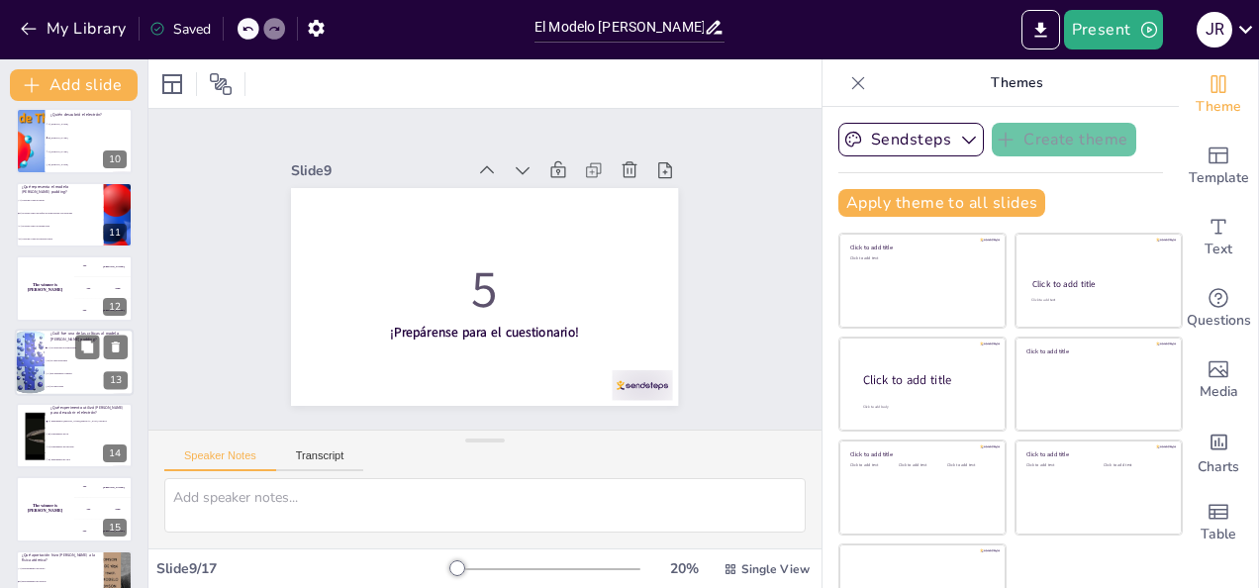
checkbox input "true"
click at [45, 374] on li "C) Era demasiado complejo" at bounding box center [89, 373] width 89 height 13
type textarea "La respuesta correcta es A) No explicaba la radiactividad, como se menciona en …"
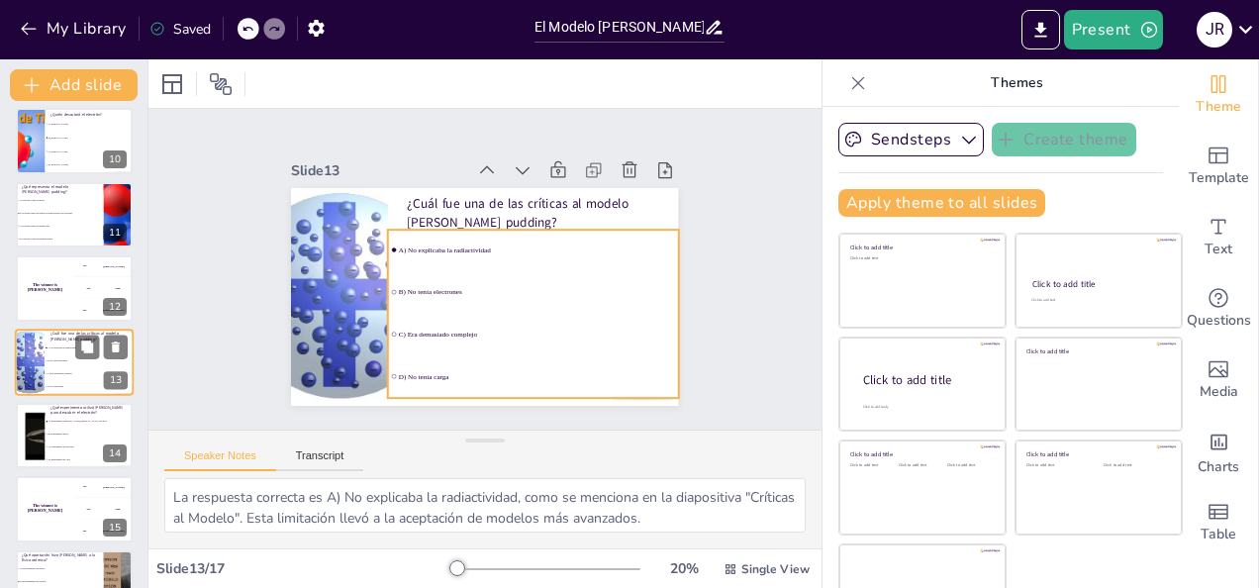
scroll to position [689, 0]
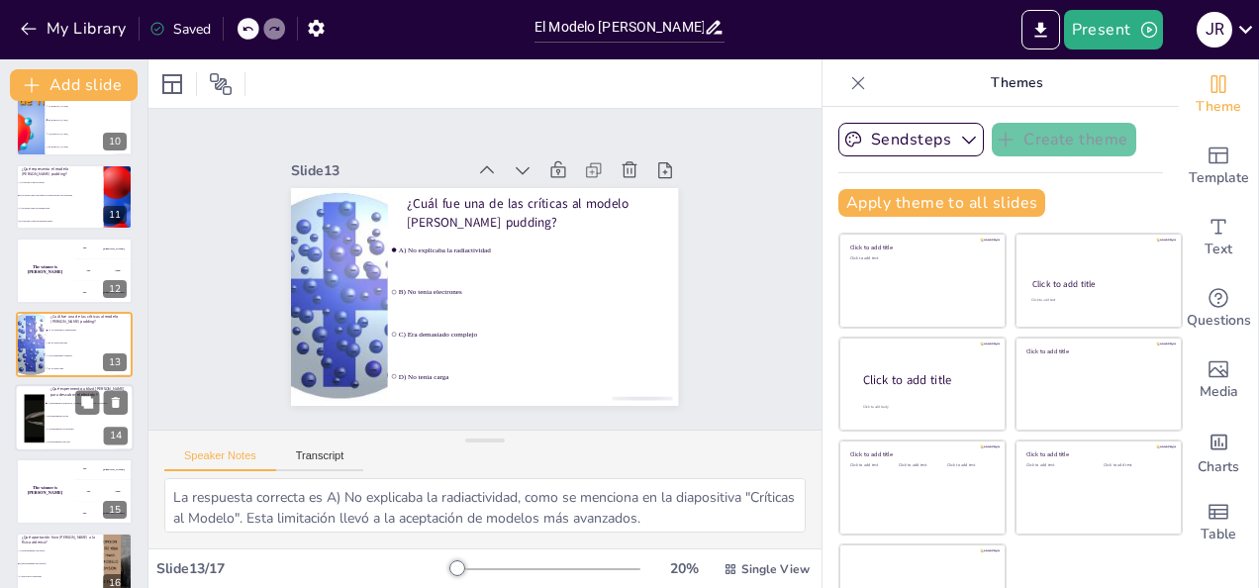
click at [62, 407] on li "A) Experimentos [PERSON_NAME][MEDICAL_DATA] catódicos" at bounding box center [89, 403] width 89 height 13
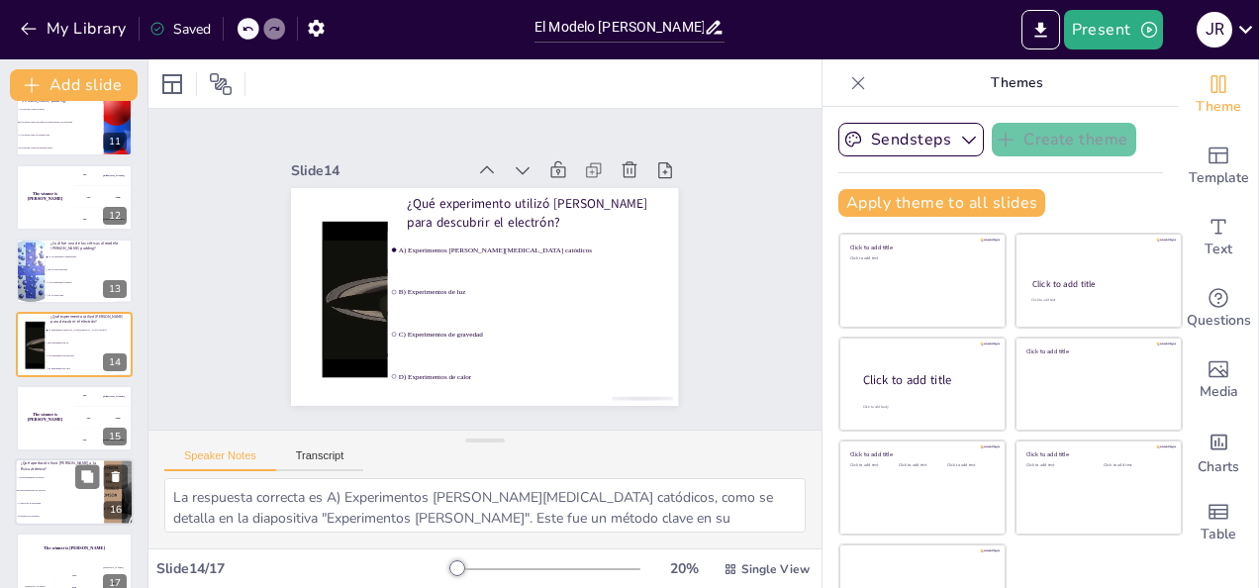
click at [61, 513] on li "D) Modelo de la energía" at bounding box center [59, 516] width 89 height 13
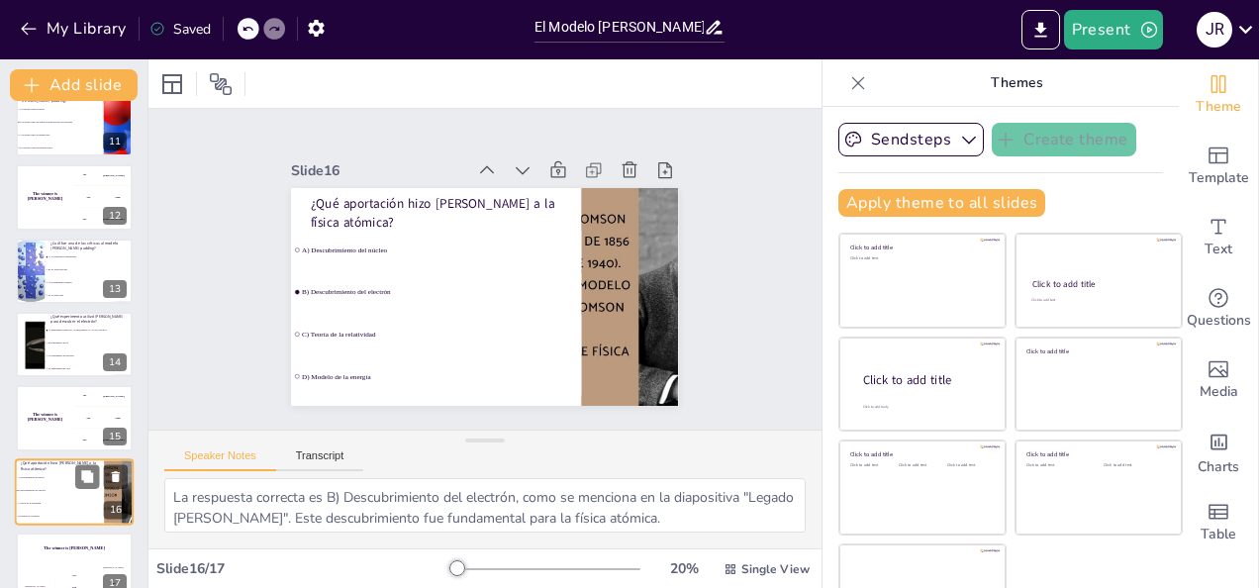
scroll to position [788, 0]
